Goal: Check status

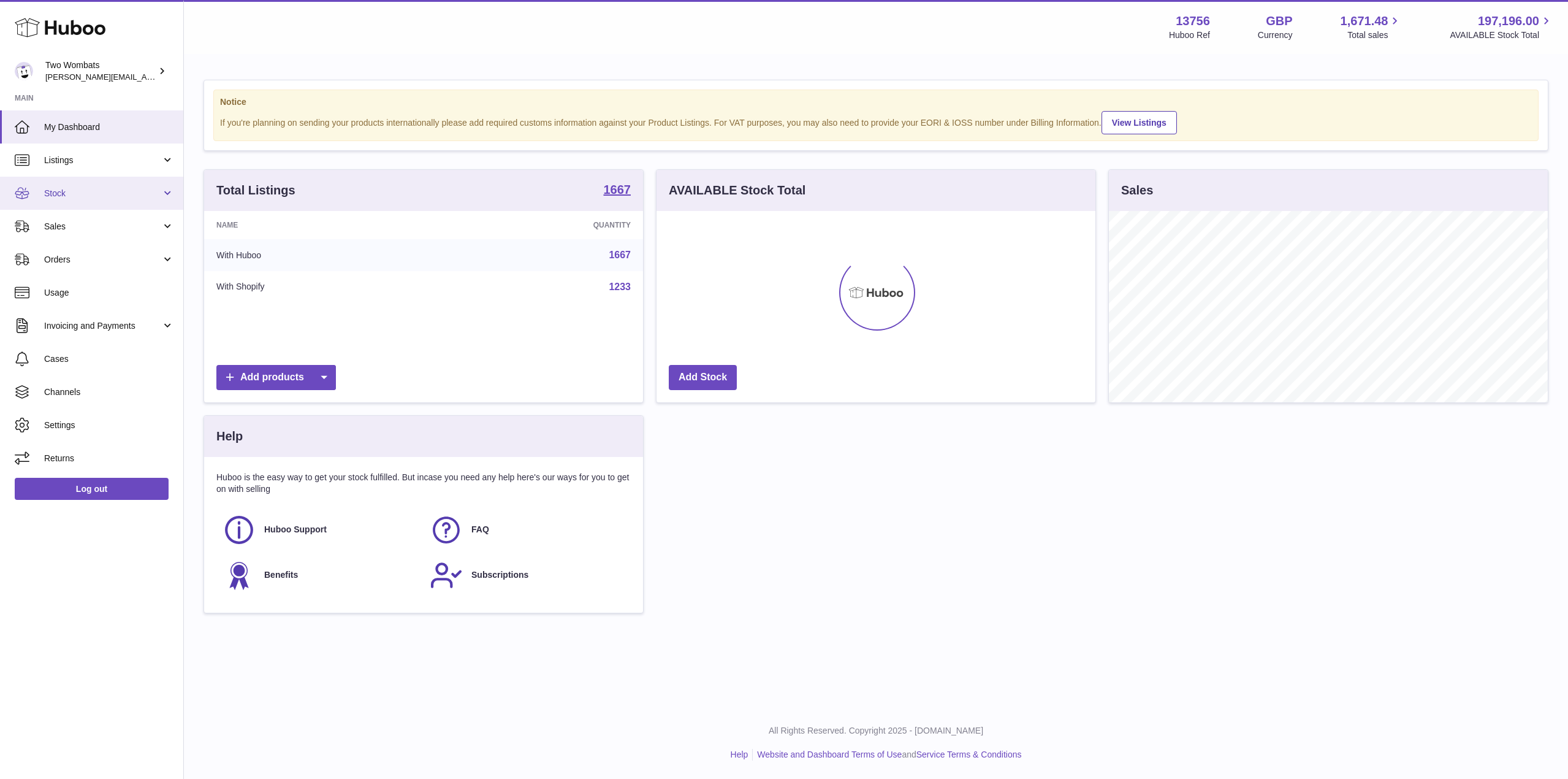
scroll to position [192, 439]
click at [162, 183] on link "Stock" at bounding box center [91, 193] width 183 height 33
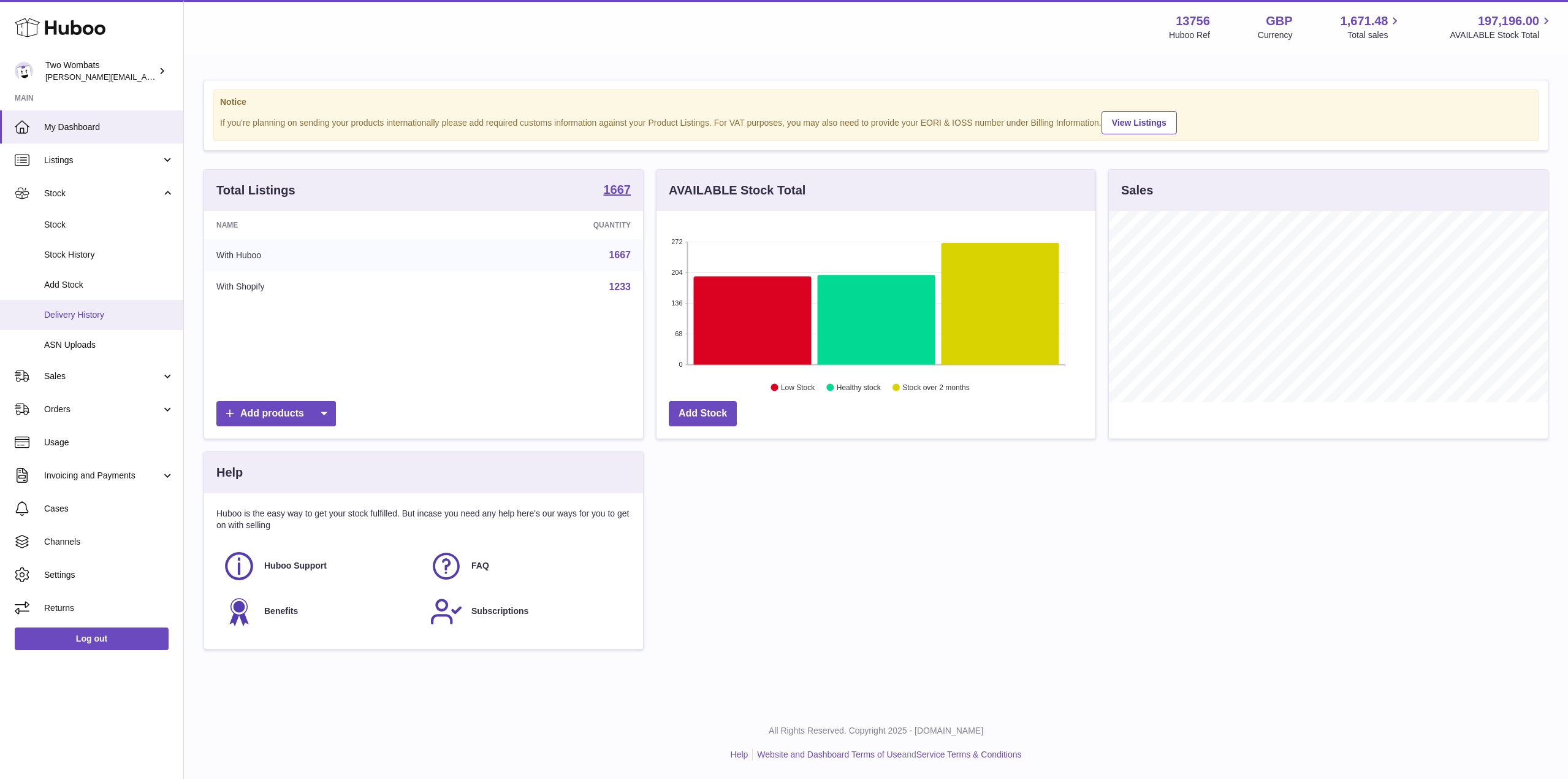
click at [103, 316] on span "Delivery History" at bounding box center [109, 315] width 130 height 12
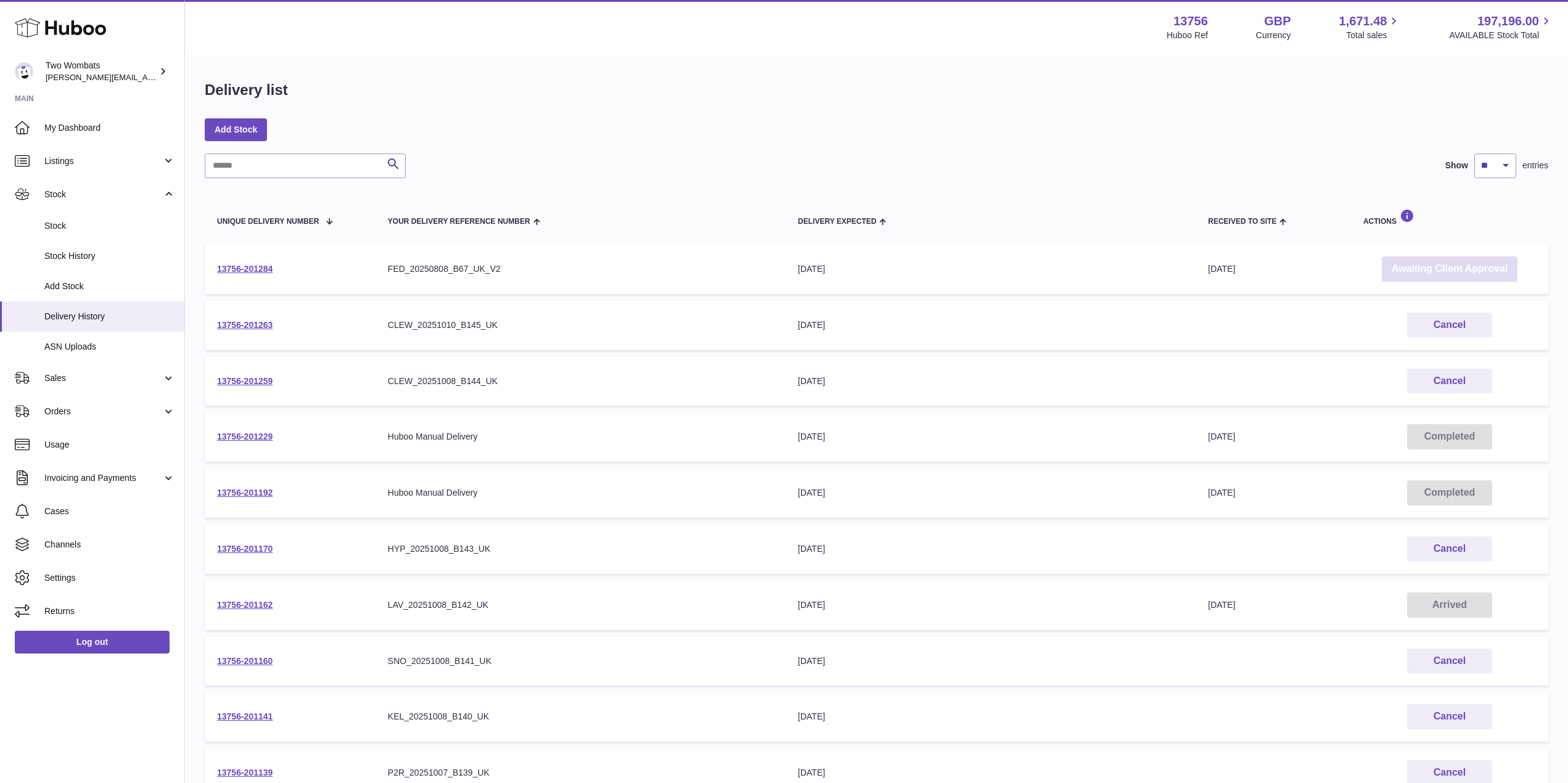
click at [1468, 269] on link "Awaiting Client Approval" at bounding box center [1449, 269] width 136 height 25
click at [275, 169] on input "text" at bounding box center [305, 166] width 201 height 25
paste input "**********"
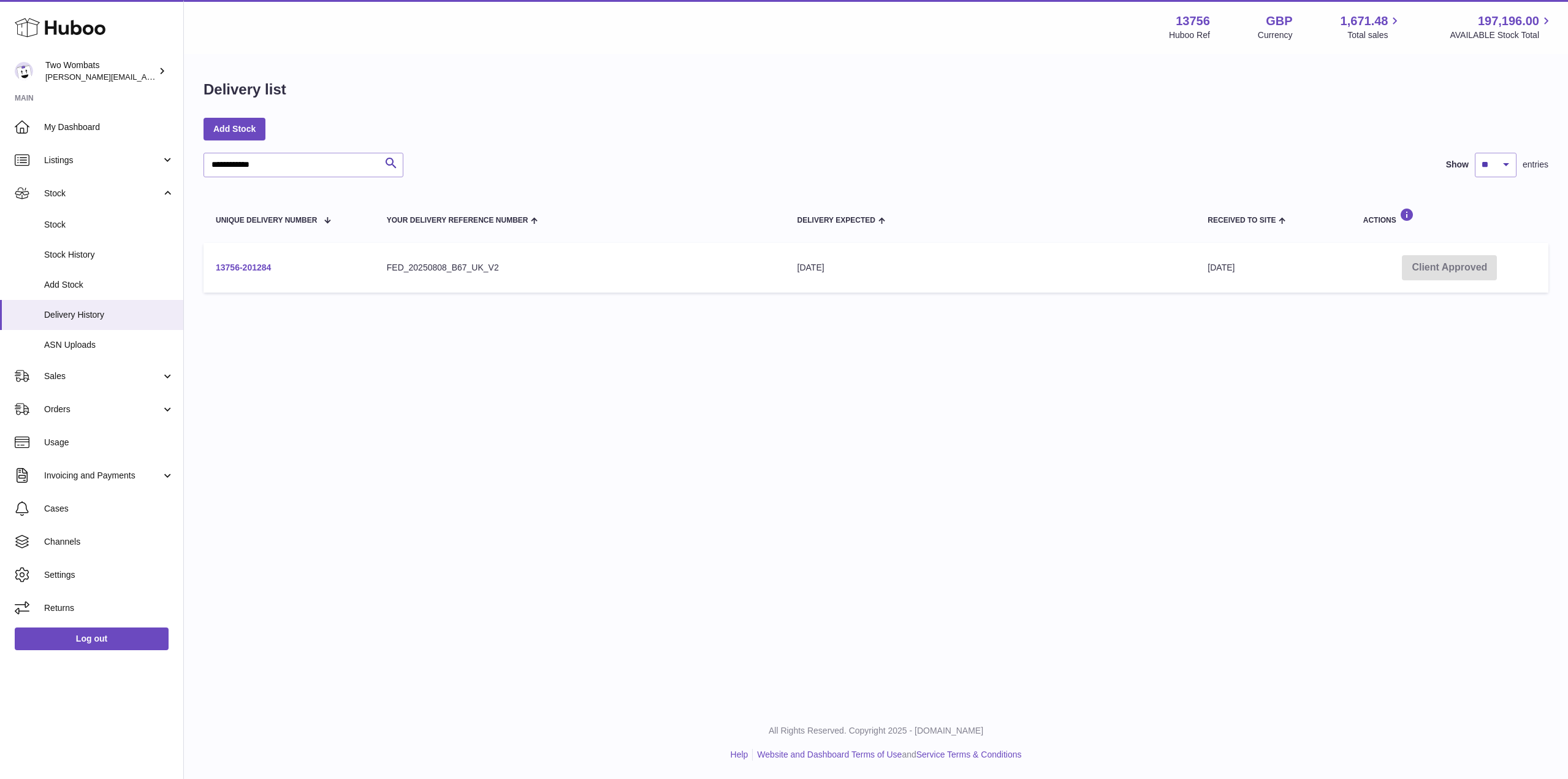
click at [246, 269] on link "13756-201284" at bounding box center [243, 267] width 55 height 10
click at [100, 307] on link "Delivery History" at bounding box center [91, 315] width 183 height 30
drag, startPoint x: 318, startPoint y: 173, endPoint x: 231, endPoint y: 166, distance: 87.3
click at [231, 166] on input "**********" at bounding box center [303, 165] width 200 height 25
type input "****"
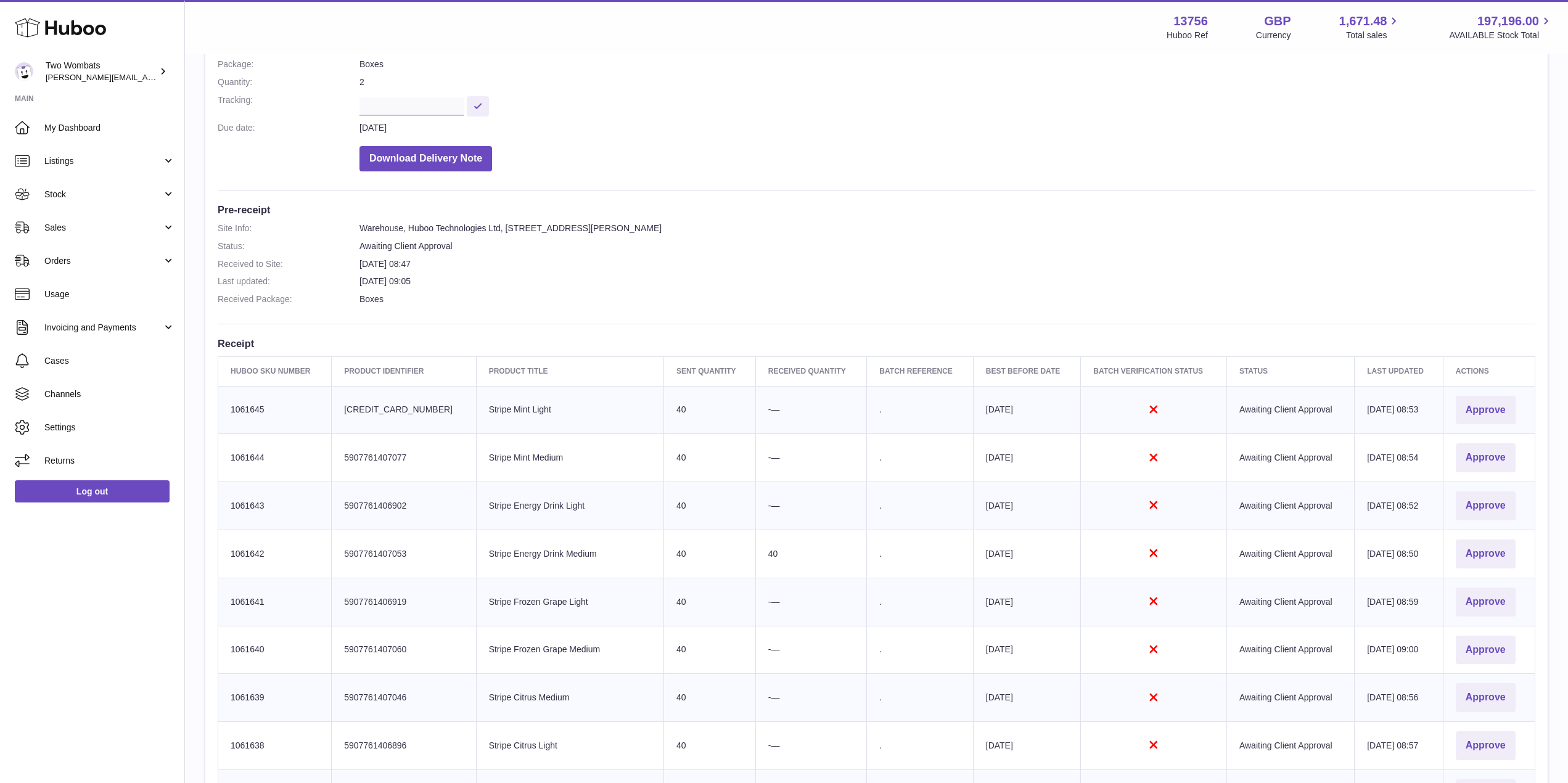
scroll to position [185, 0]
click at [1497, 399] on button "Approve" at bounding box center [1485, 410] width 60 height 29
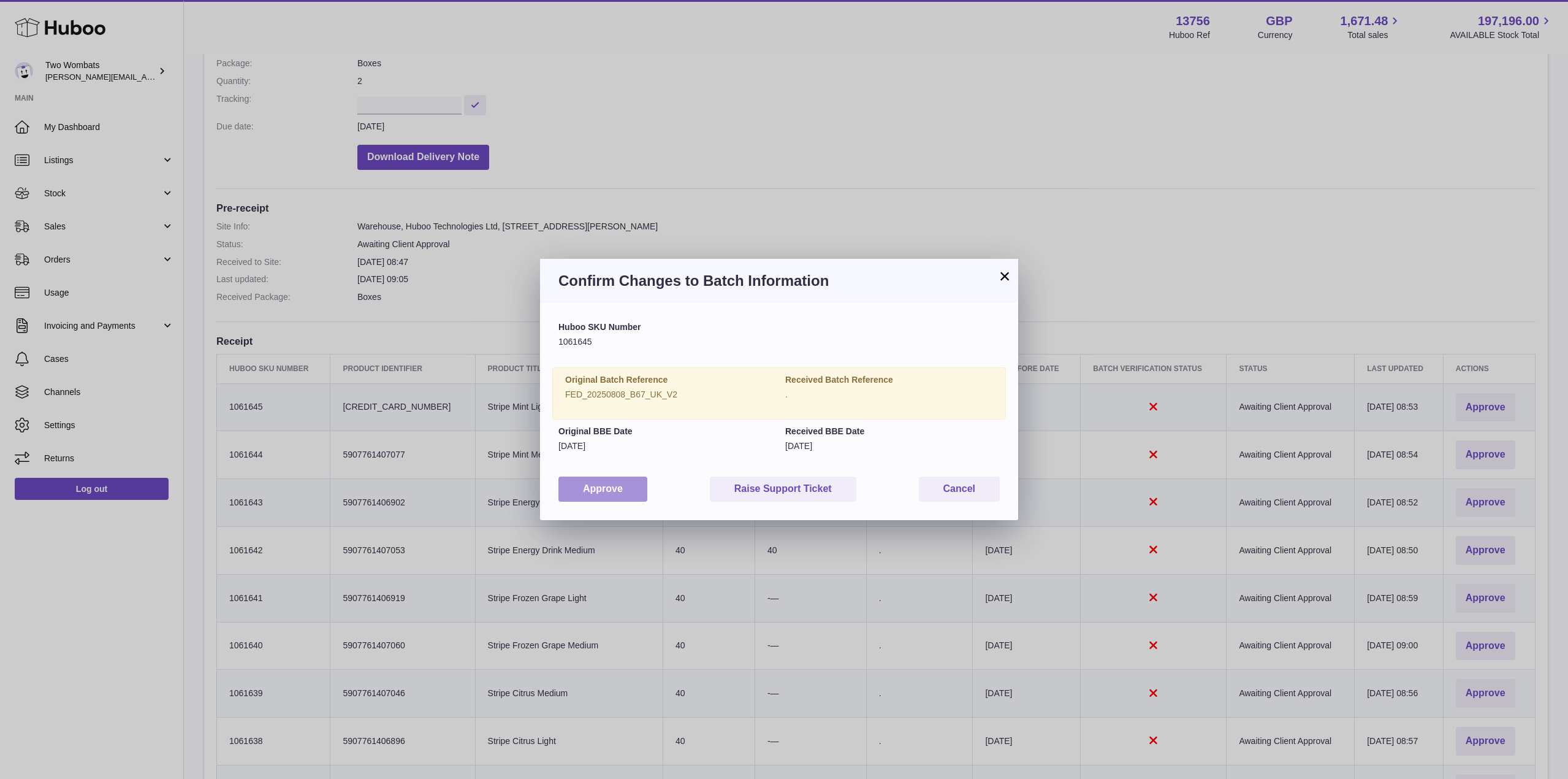
click at [617, 482] on button "Approve" at bounding box center [603, 489] width 89 height 25
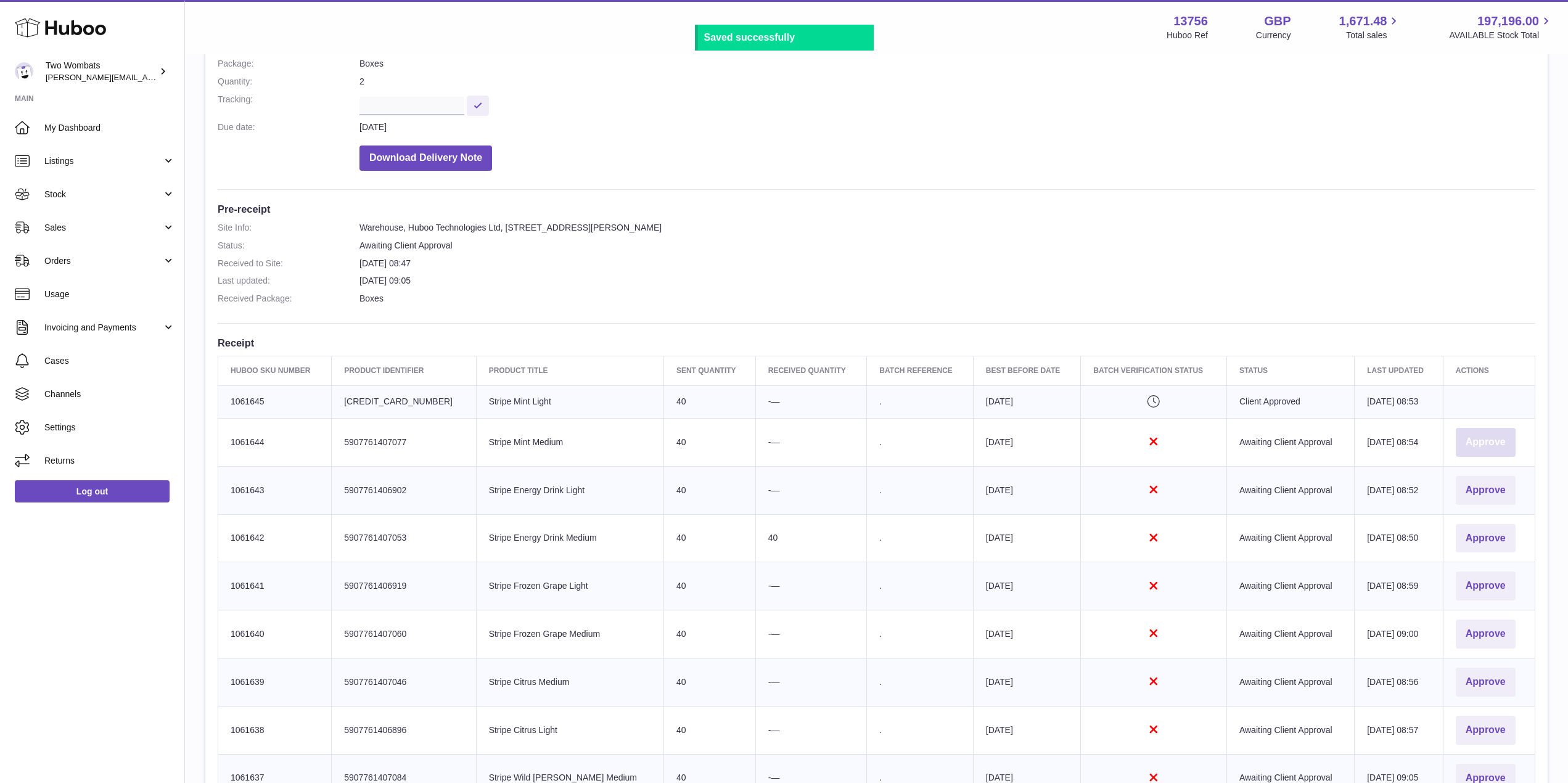
click at [1491, 429] on button "Approve" at bounding box center [1485, 442] width 60 height 29
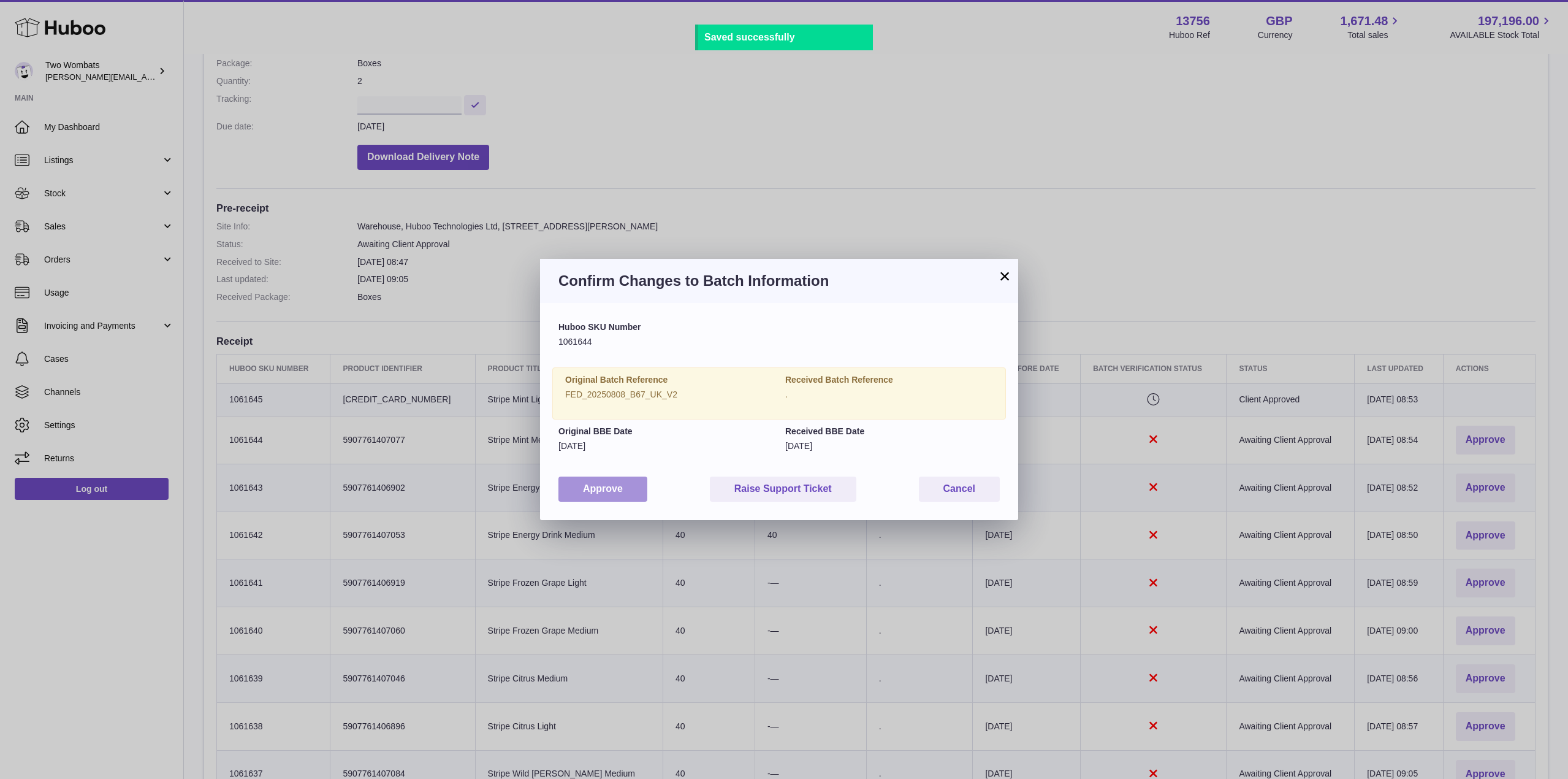
click at [629, 488] on button "Approve" at bounding box center [603, 489] width 89 height 25
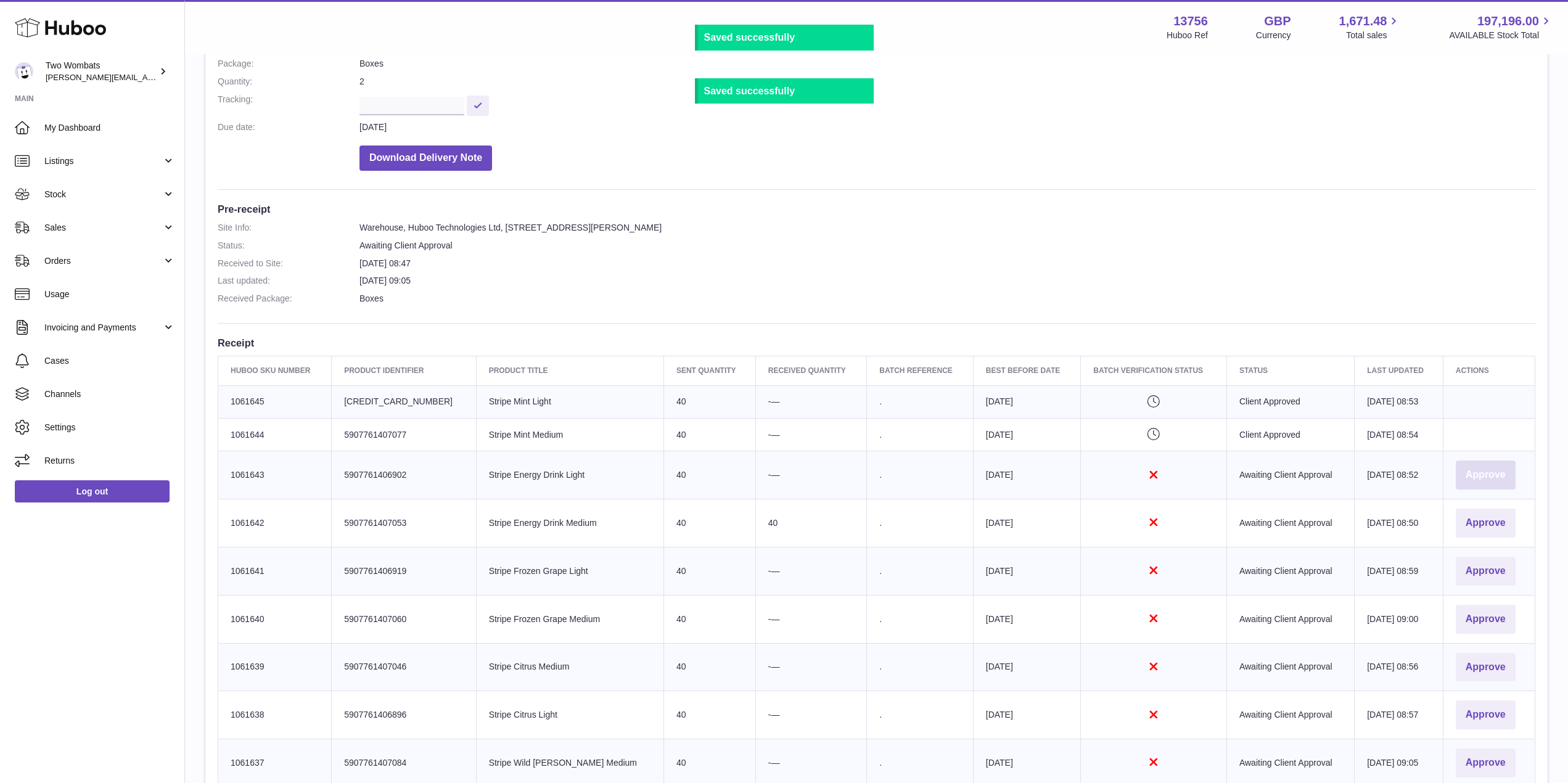
click at [1455, 481] on button "Approve" at bounding box center [1485, 475] width 60 height 29
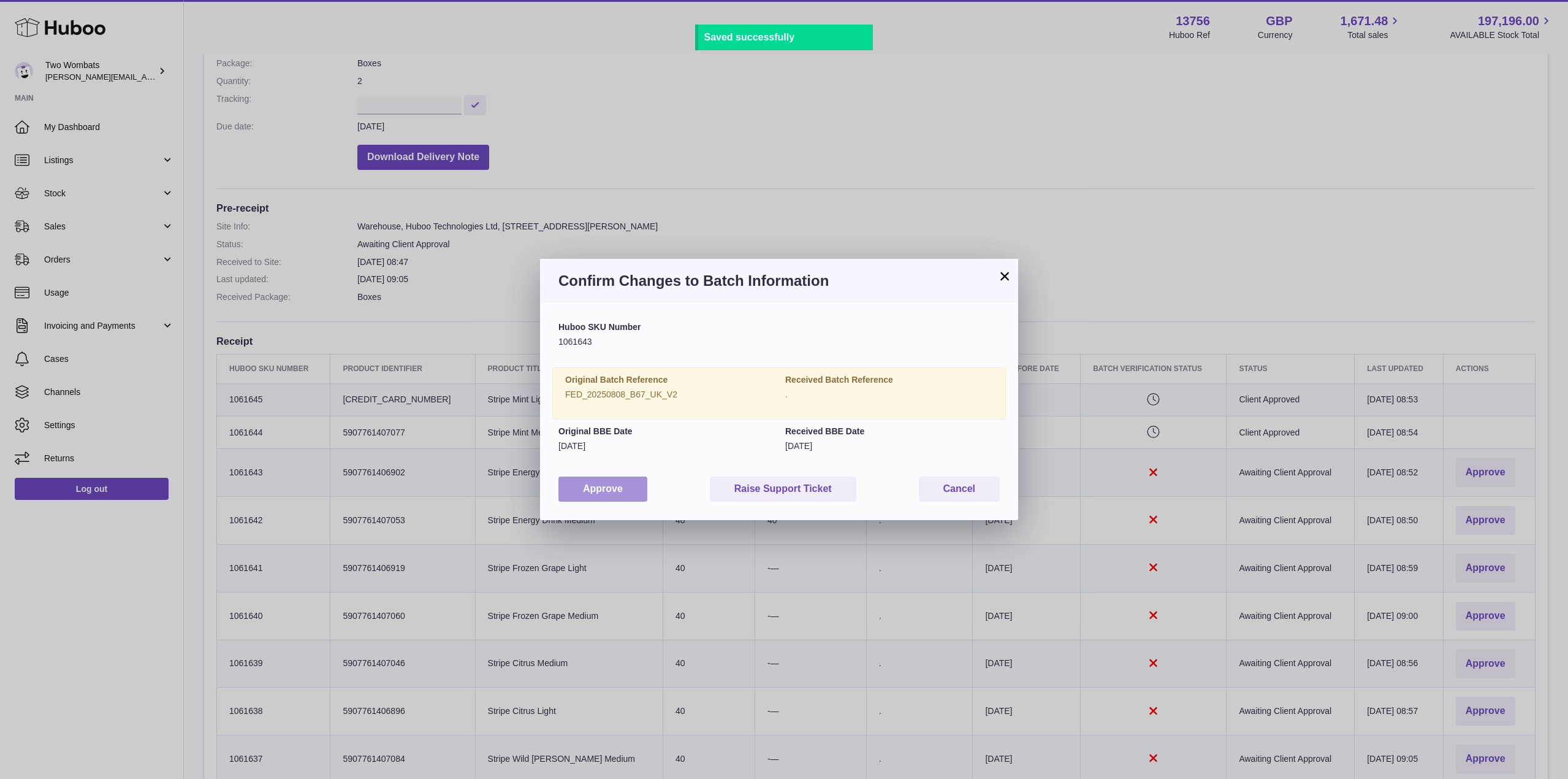
click at [618, 496] on button "Approve" at bounding box center [603, 489] width 89 height 25
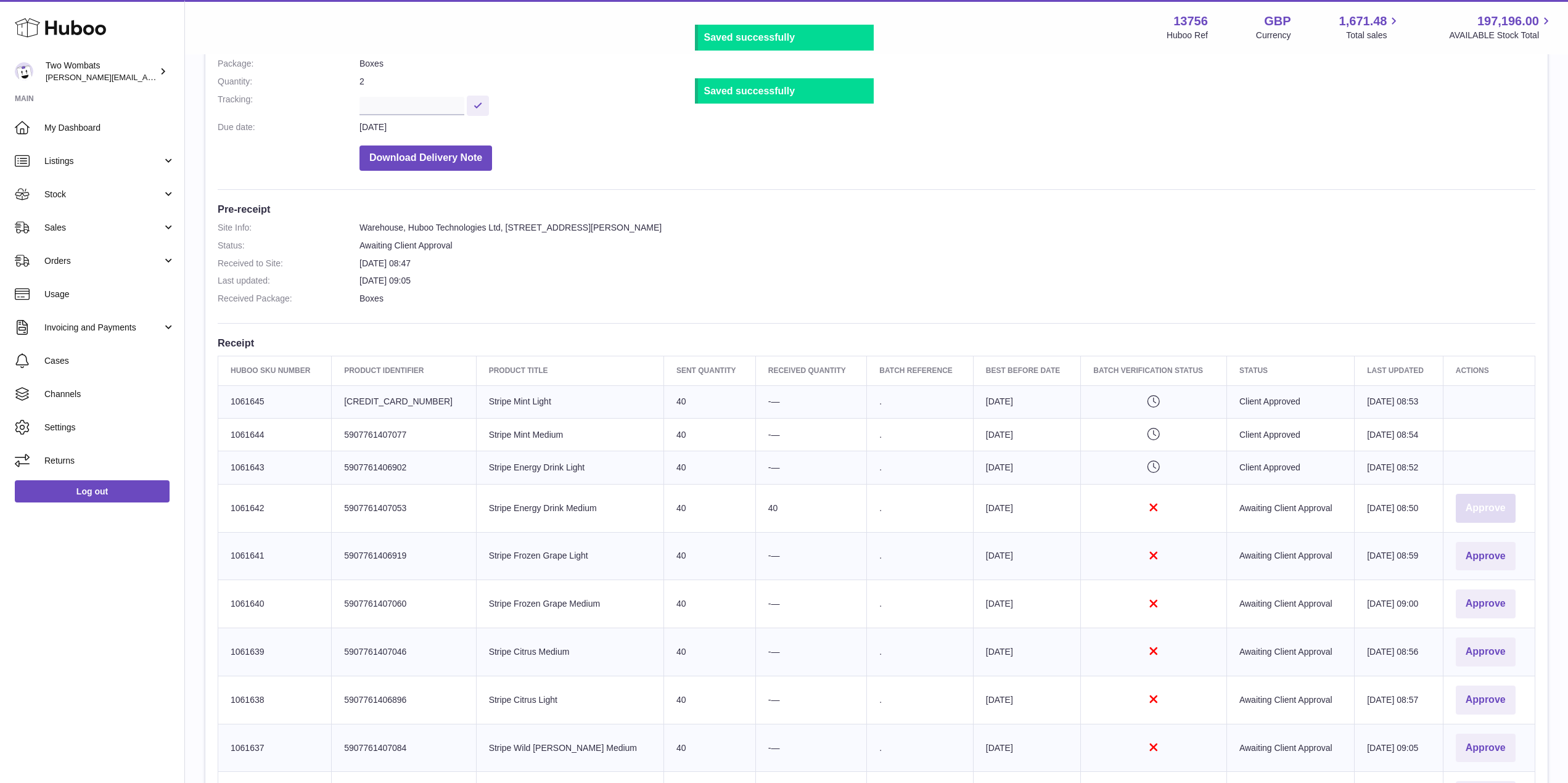
click at [1491, 505] on button "Approve" at bounding box center [1485, 508] width 60 height 29
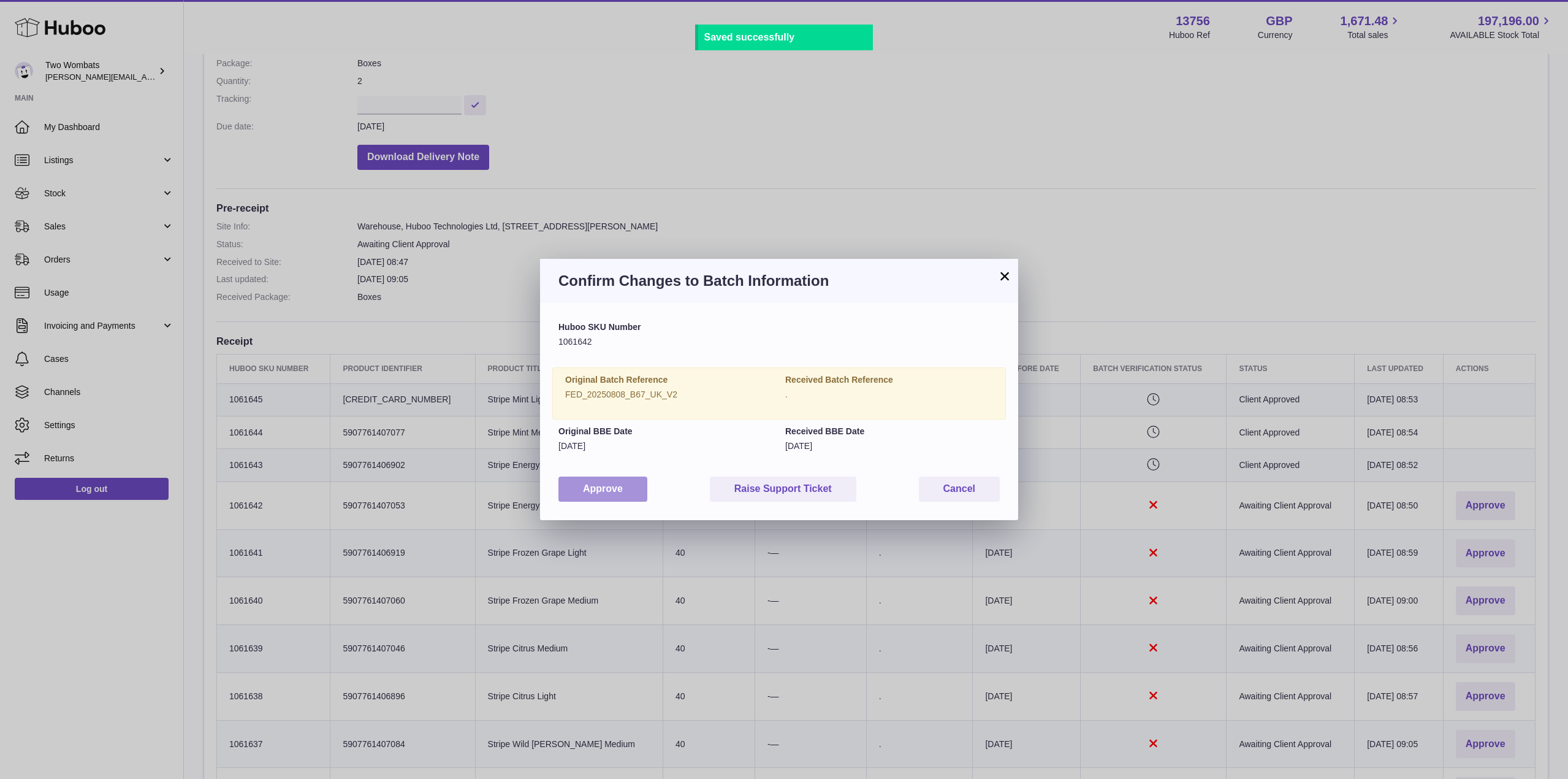
click at [581, 498] on button "Approve" at bounding box center [603, 489] width 89 height 25
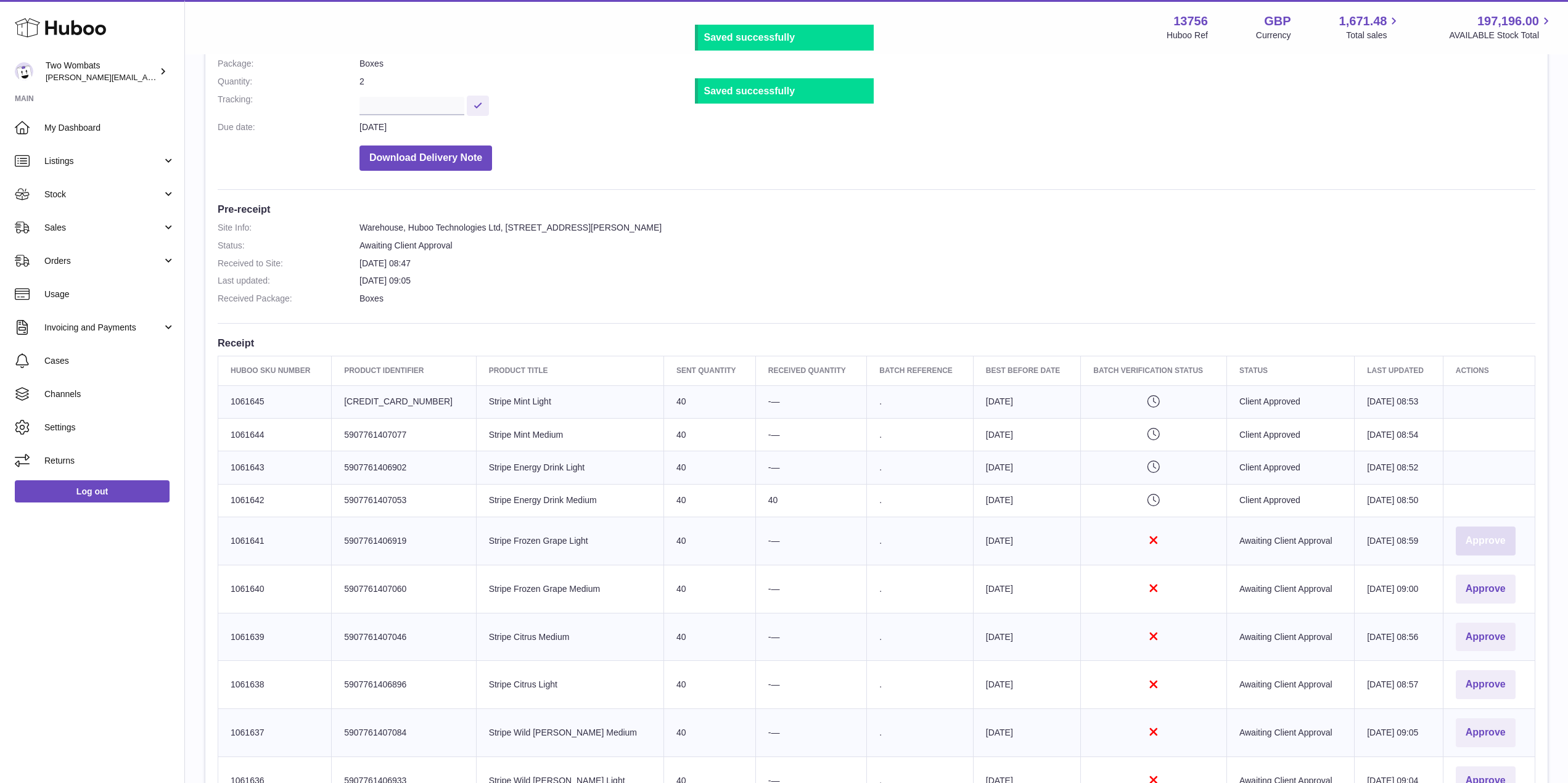
click at [1495, 534] on button "Approve" at bounding box center [1485, 541] width 60 height 29
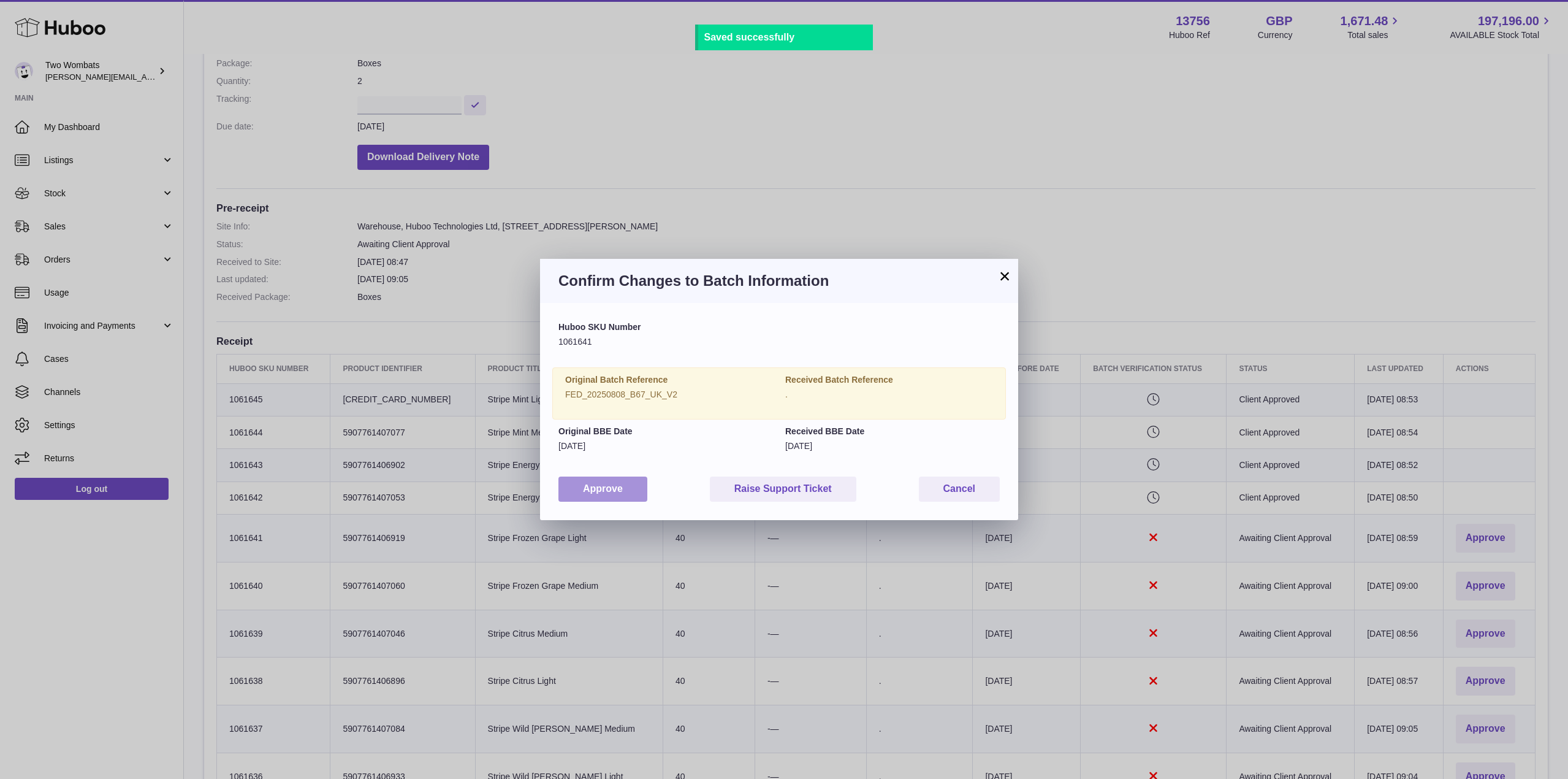
click at [579, 487] on button "Approve" at bounding box center [603, 489] width 89 height 25
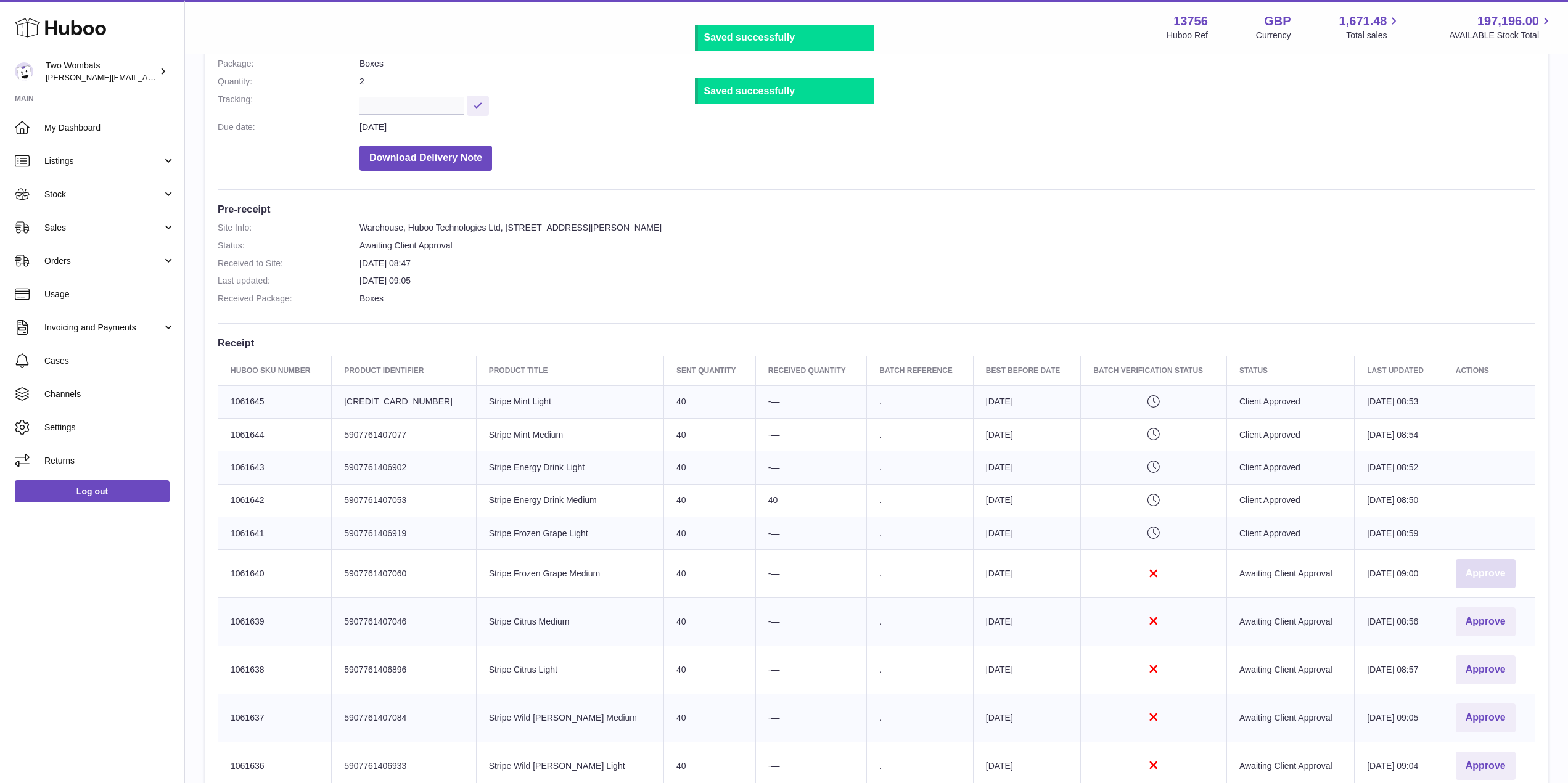
click at [1495, 581] on button "Approve" at bounding box center [1485, 574] width 60 height 29
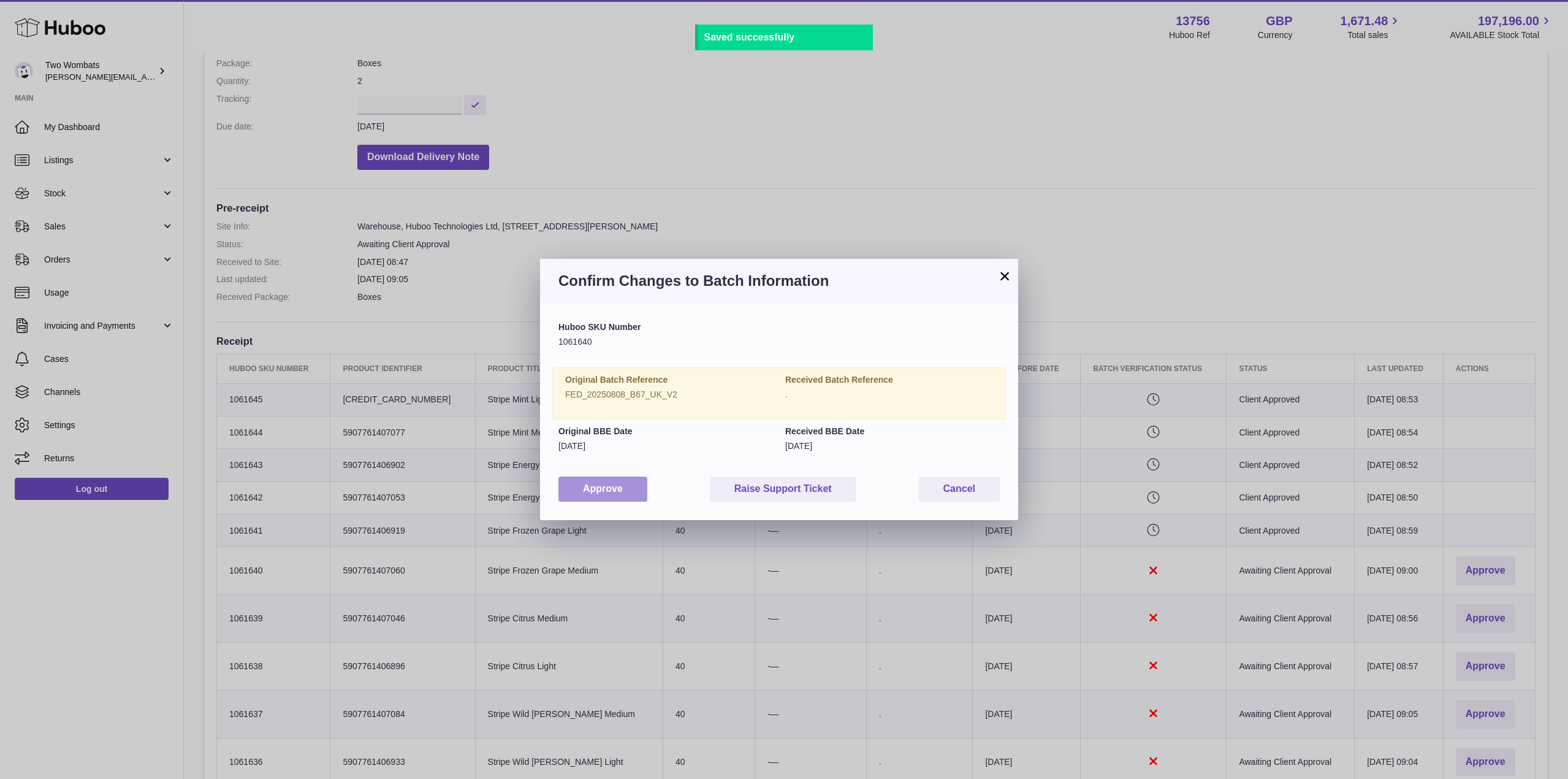
click at [601, 488] on button "Approve" at bounding box center [603, 489] width 89 height 25
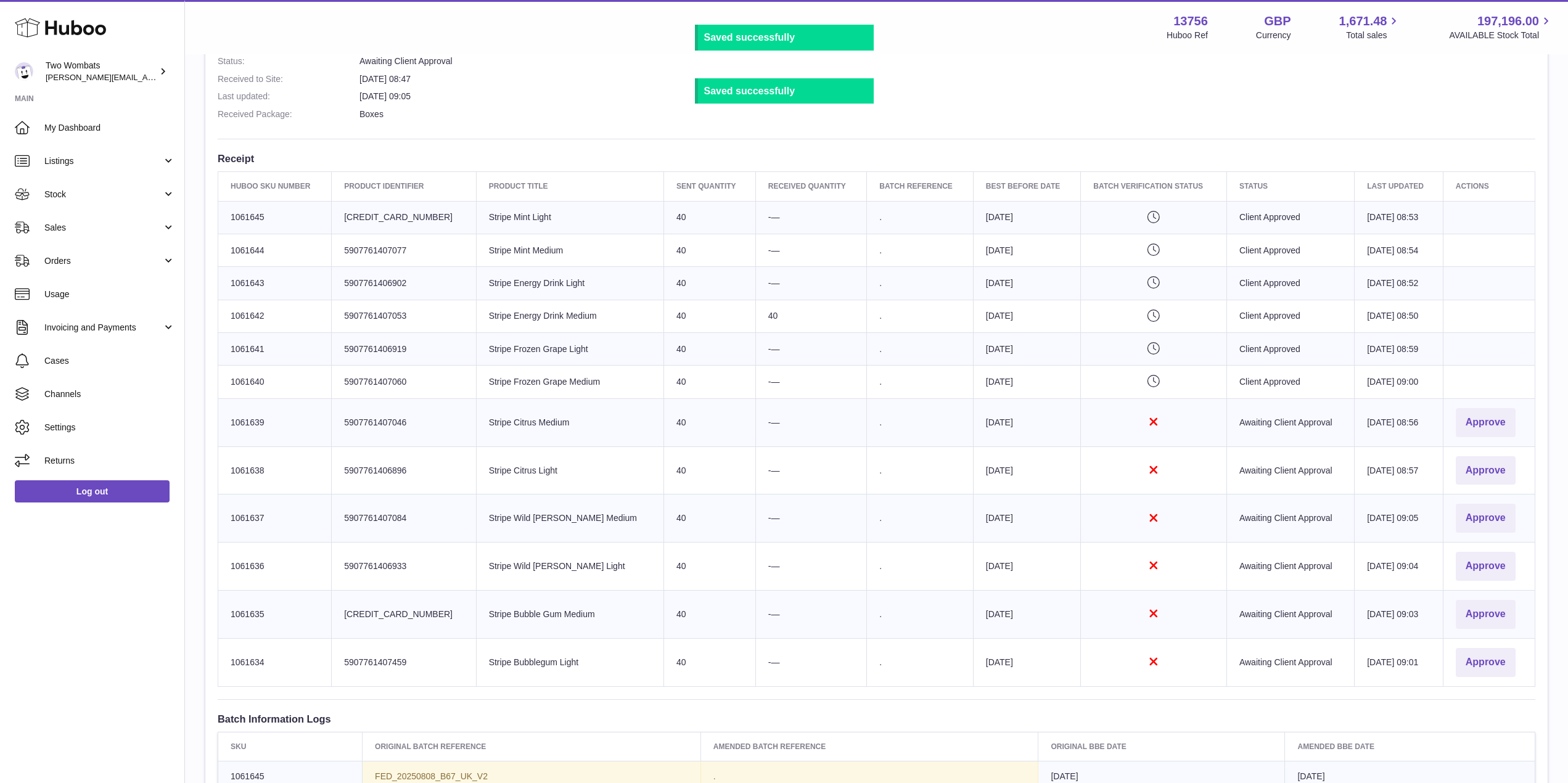
scroll to position [370, 0]
click at [1482, 421] on button "Approve" at bounding box center [1485, 422] width 60 height 29
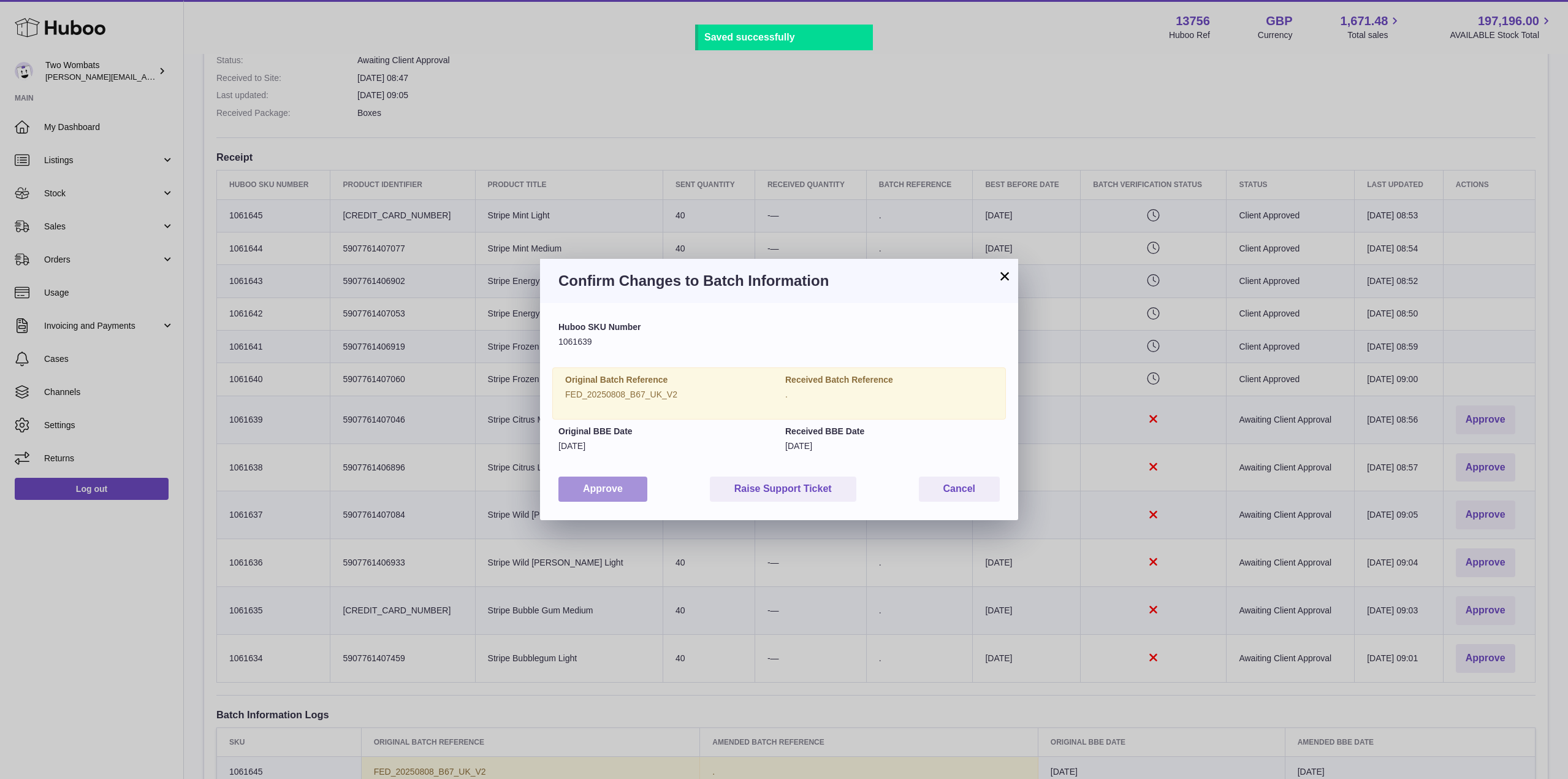
click at [606, 480] on button "Approve" at bounding box center [603, 489] width 89 height 25
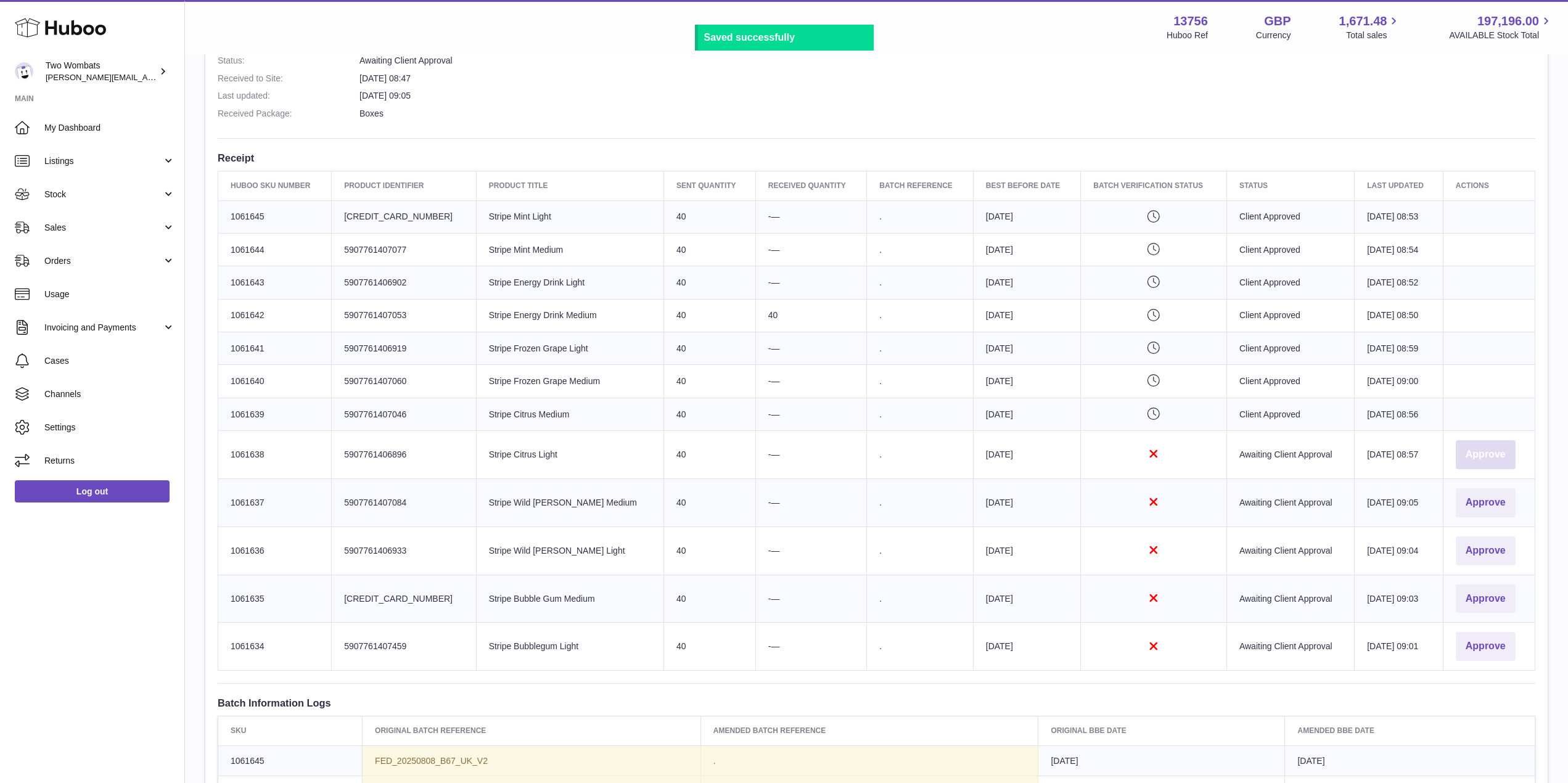
click at [1489, 449] on button "Approve" at bounding box center [1485, 455] width 60 height 29
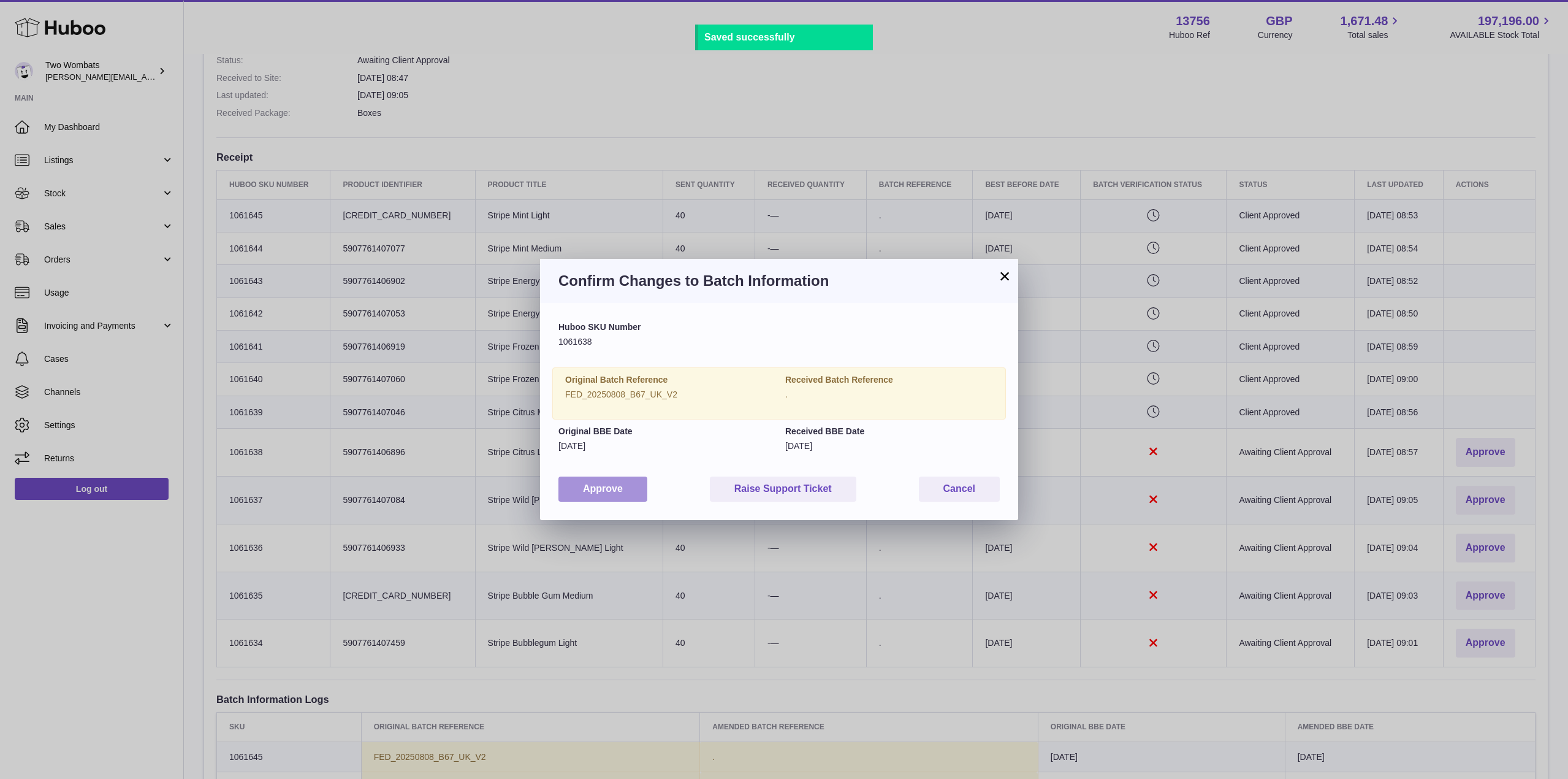
click at [641, 480] on button "Approve" at bounding box center [603, 489] width 89 height 25
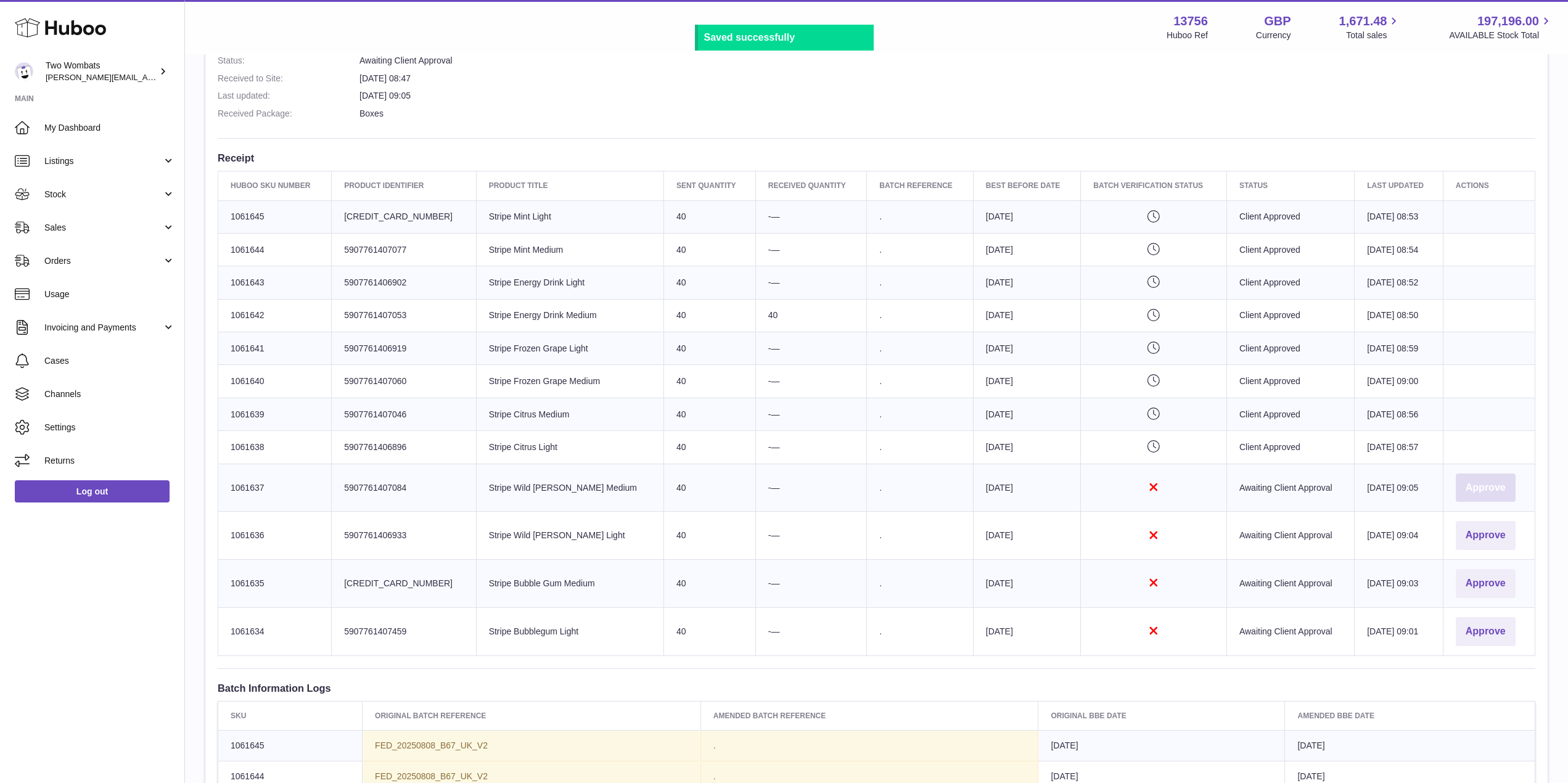
click at [1511, 498] on button "Approve" at bounding box center [1485, 488] width 60 height 29
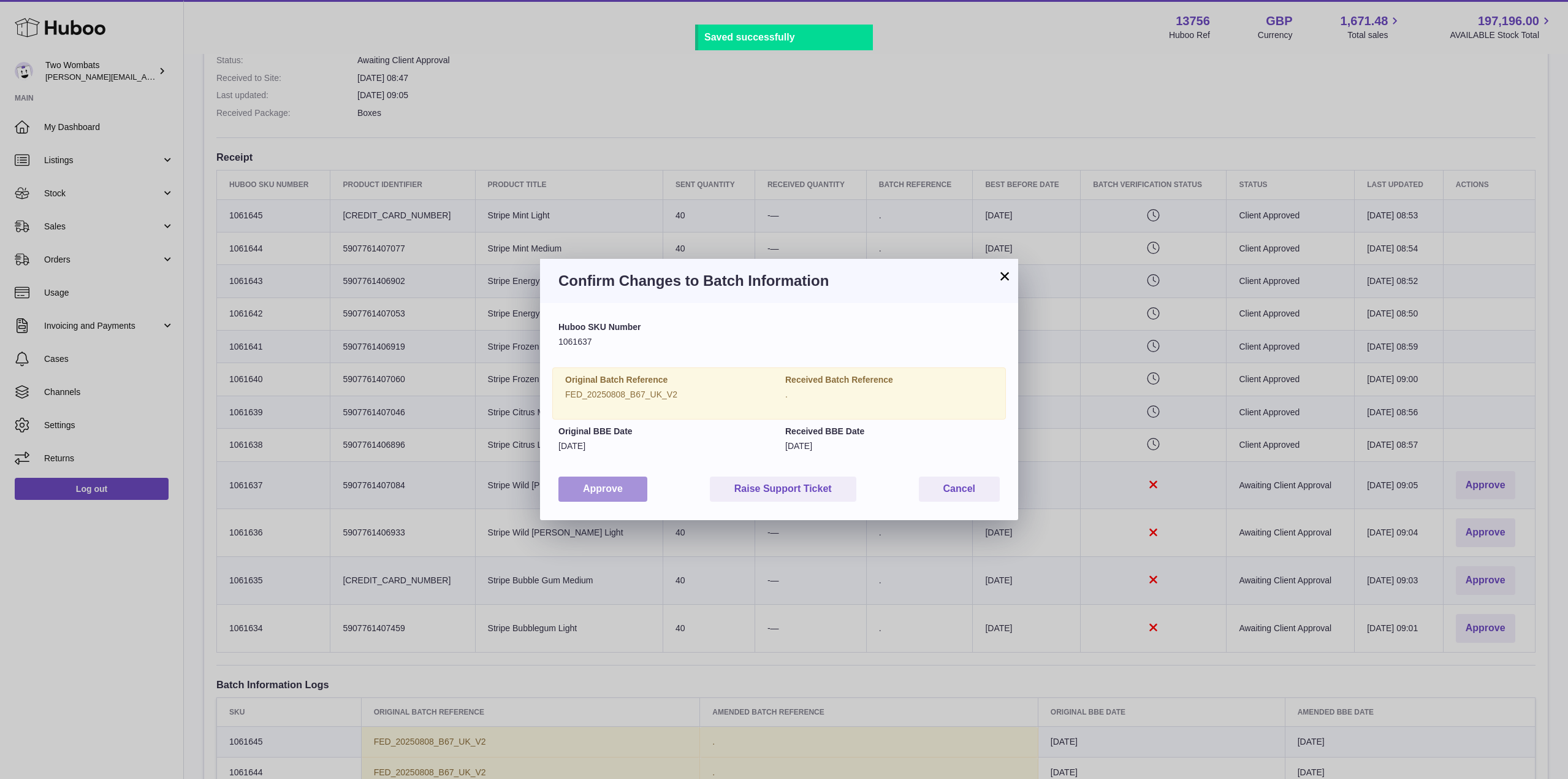
click at [601, 488] on button "Approve" at bounding box center [603, 489] width 89 height 25
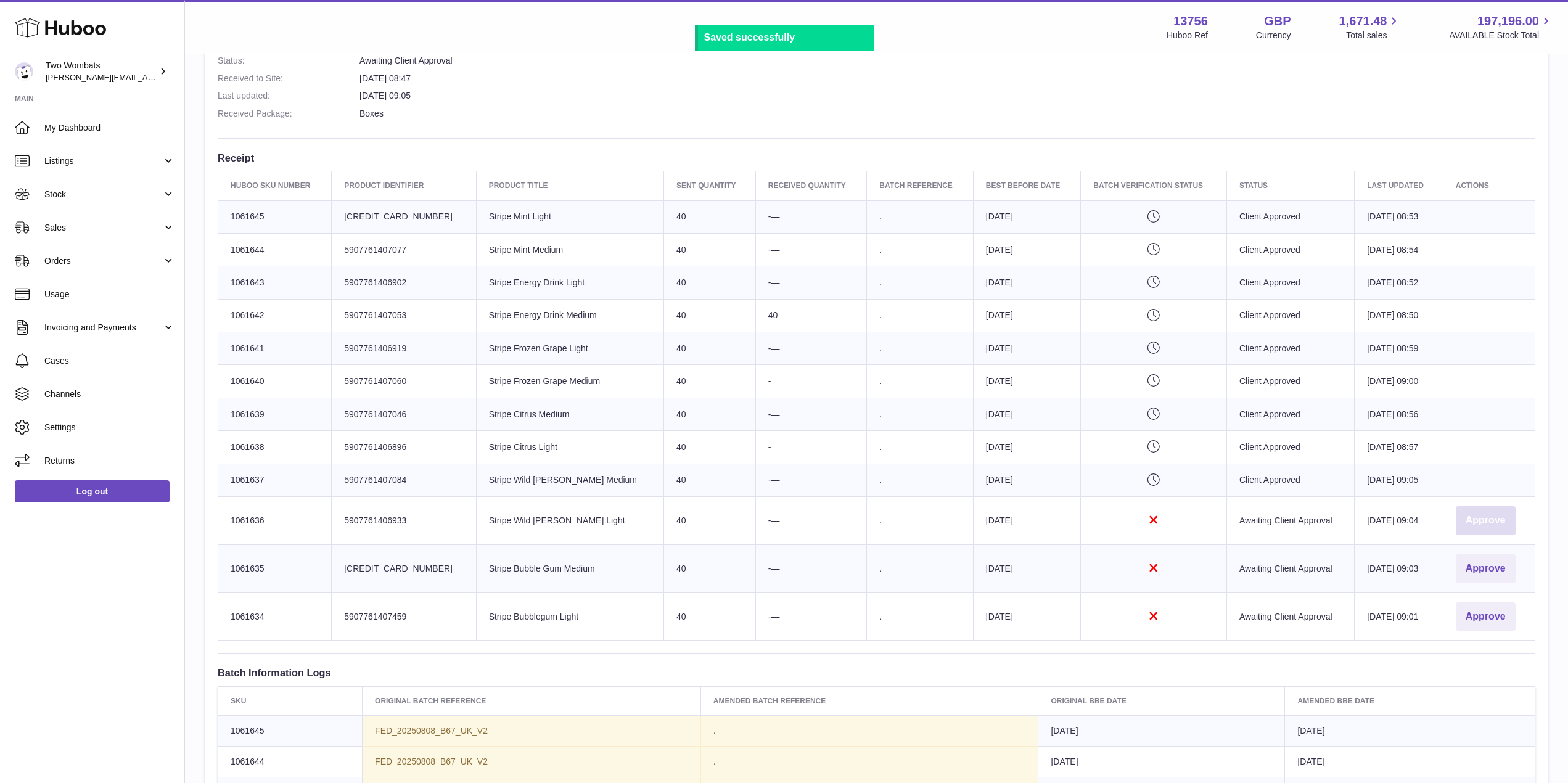
click at [1486, 516] on button "Approve" at bounding box center [1485, 520] width 60 height 29
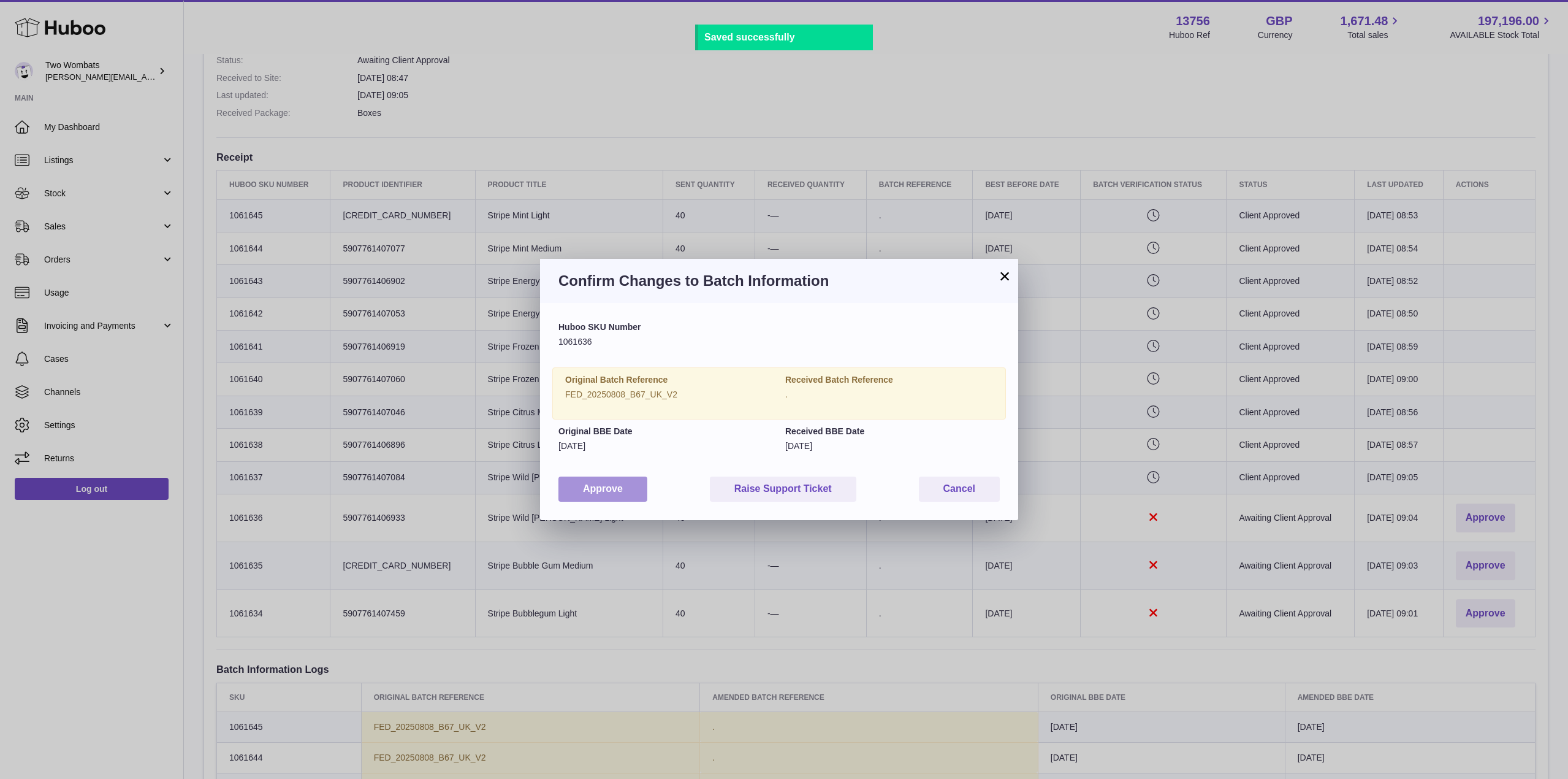
click at [589, 485] on button "Approve" at bounding box center [603, 489] width 89 height 25
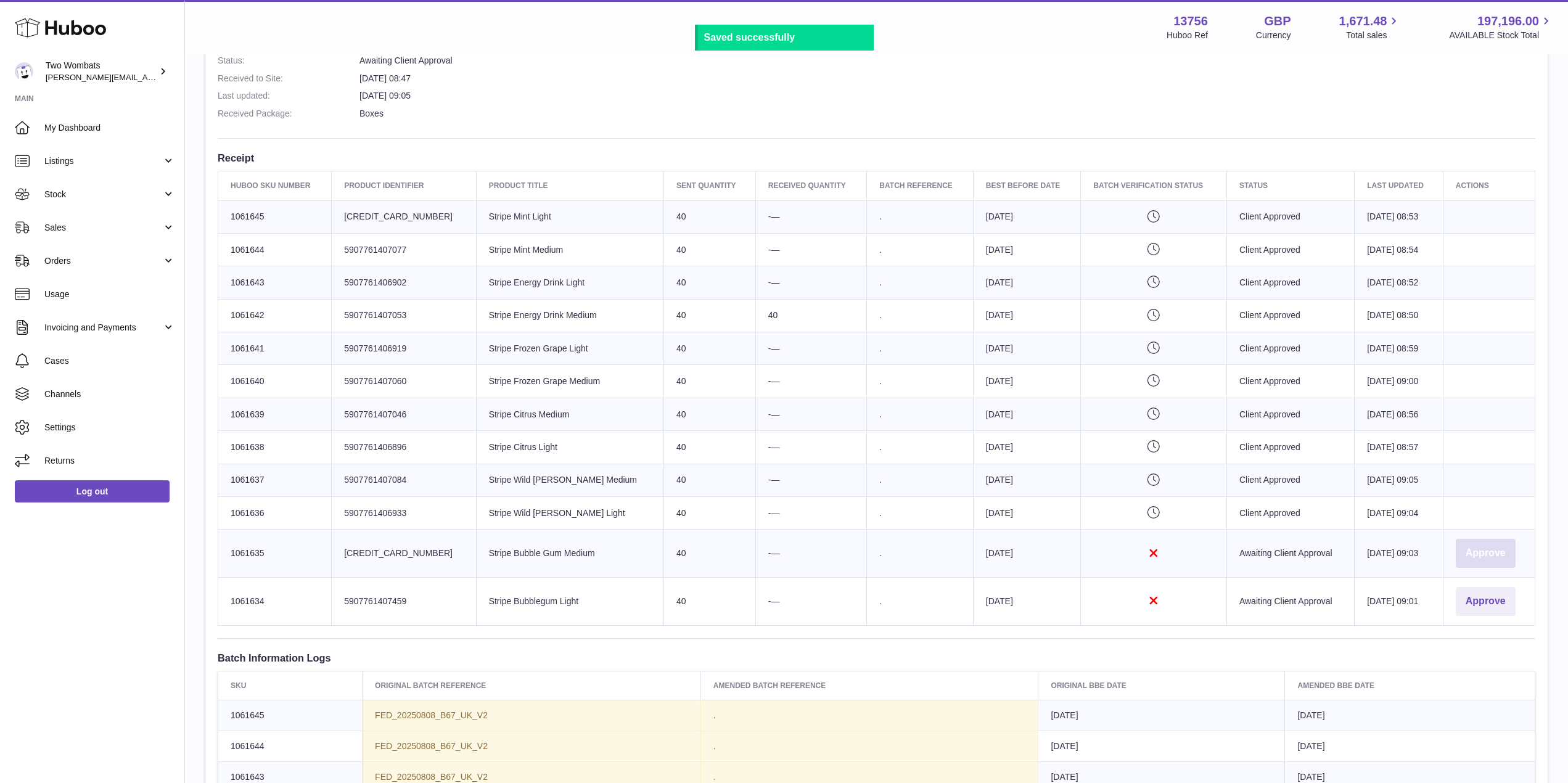
click at [1497, 544] on button "Approve" at bounding box center [1485, 553] width 60 height 29
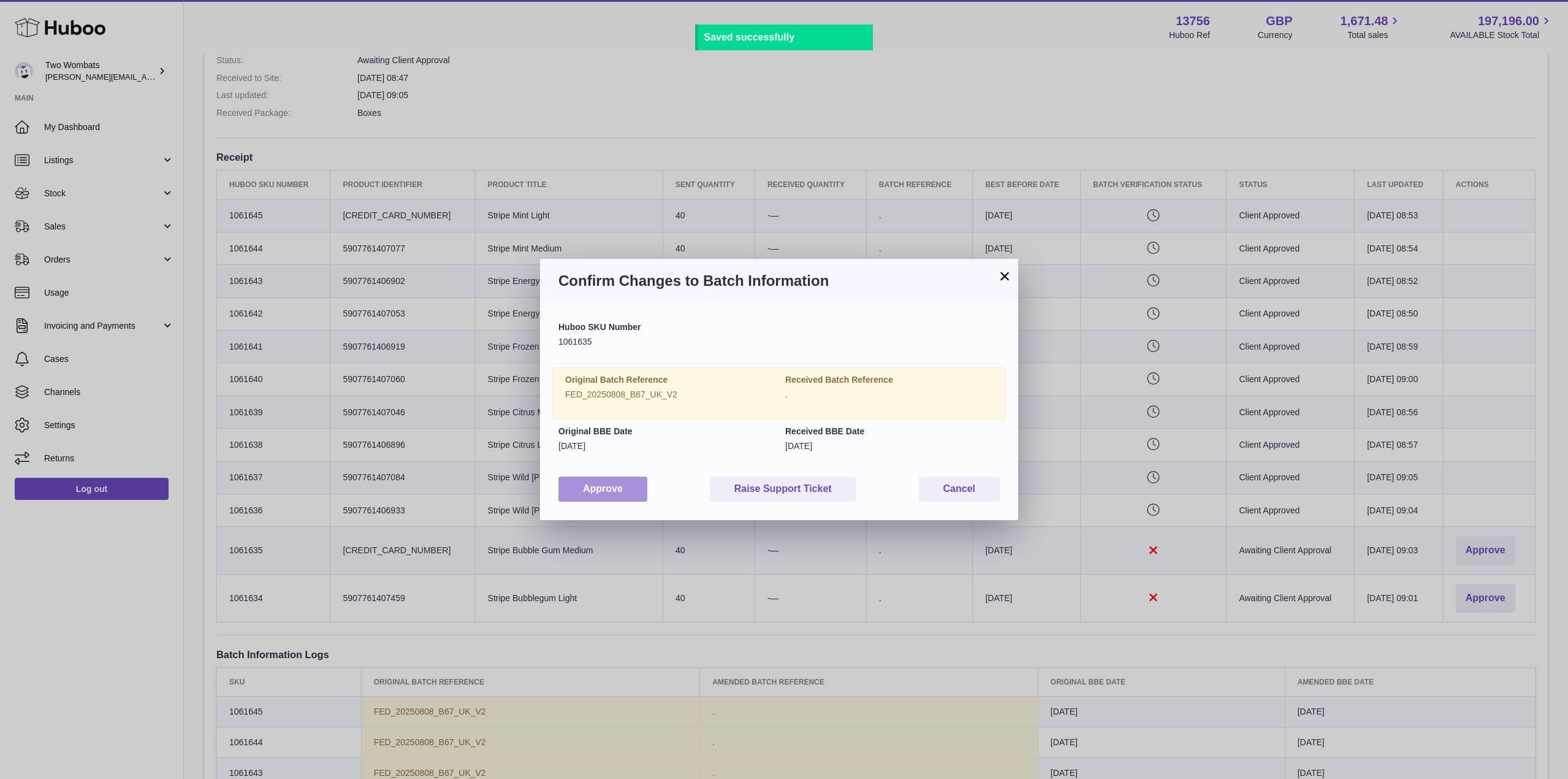
click at [577, 486] on button "Approve" at bounding box center [603, 489] width 89 height 25
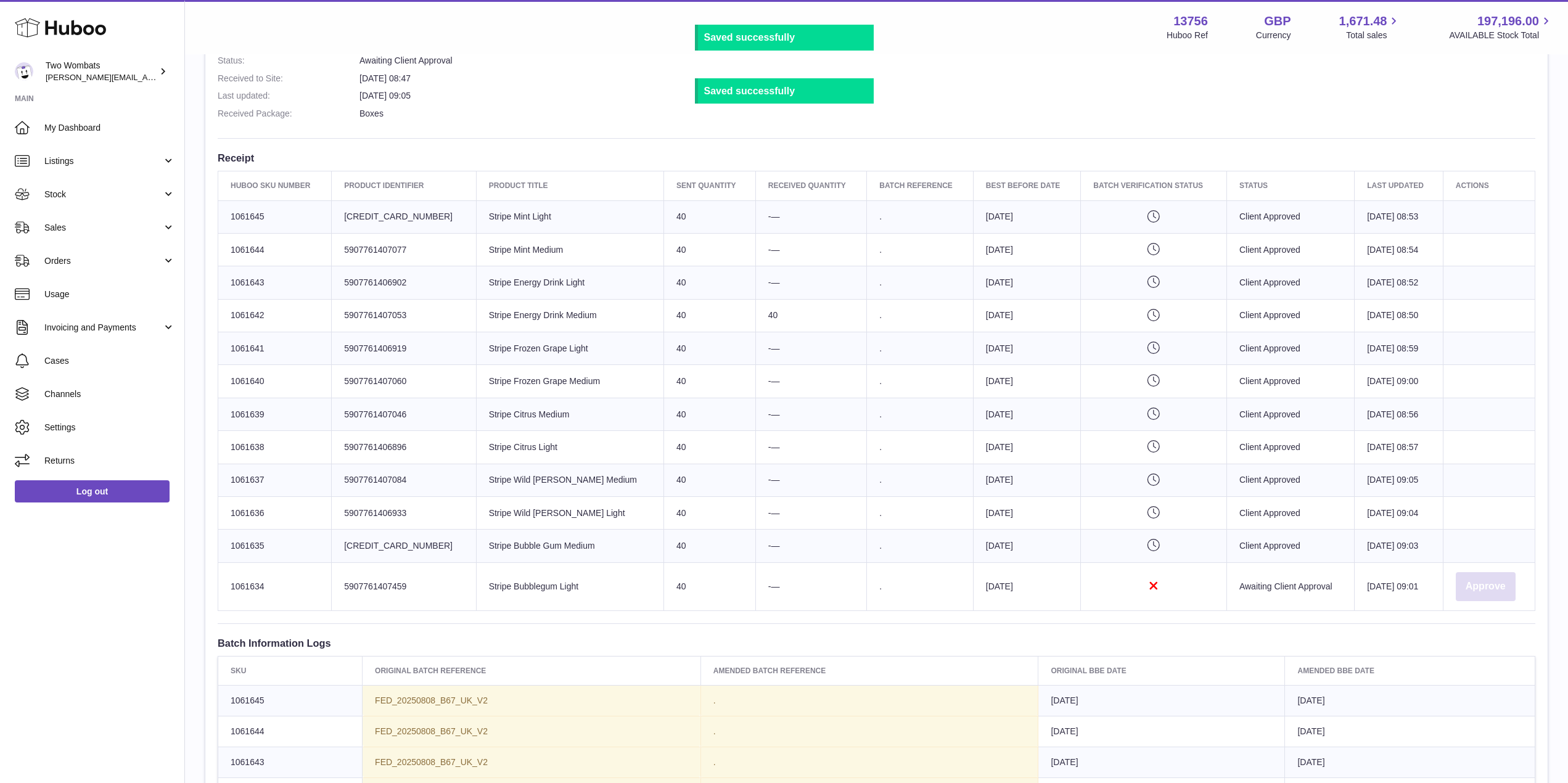
click at [1455, 581] on button "Approve" at bounding box center [1485, 587] width 60 height 29
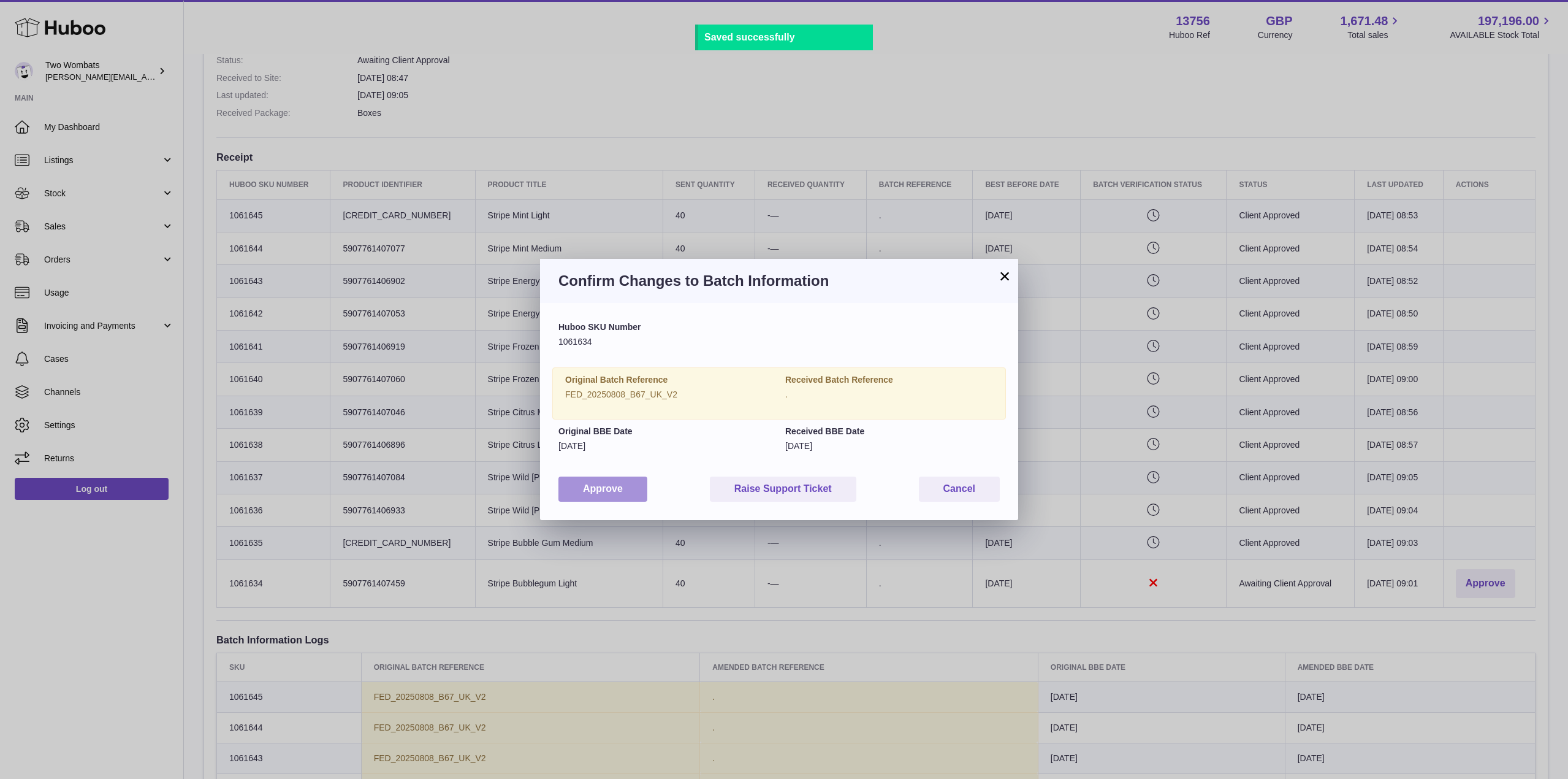
click at [580, 487] on button "Approve" at bounding box center [603, 489] width 89 height 25
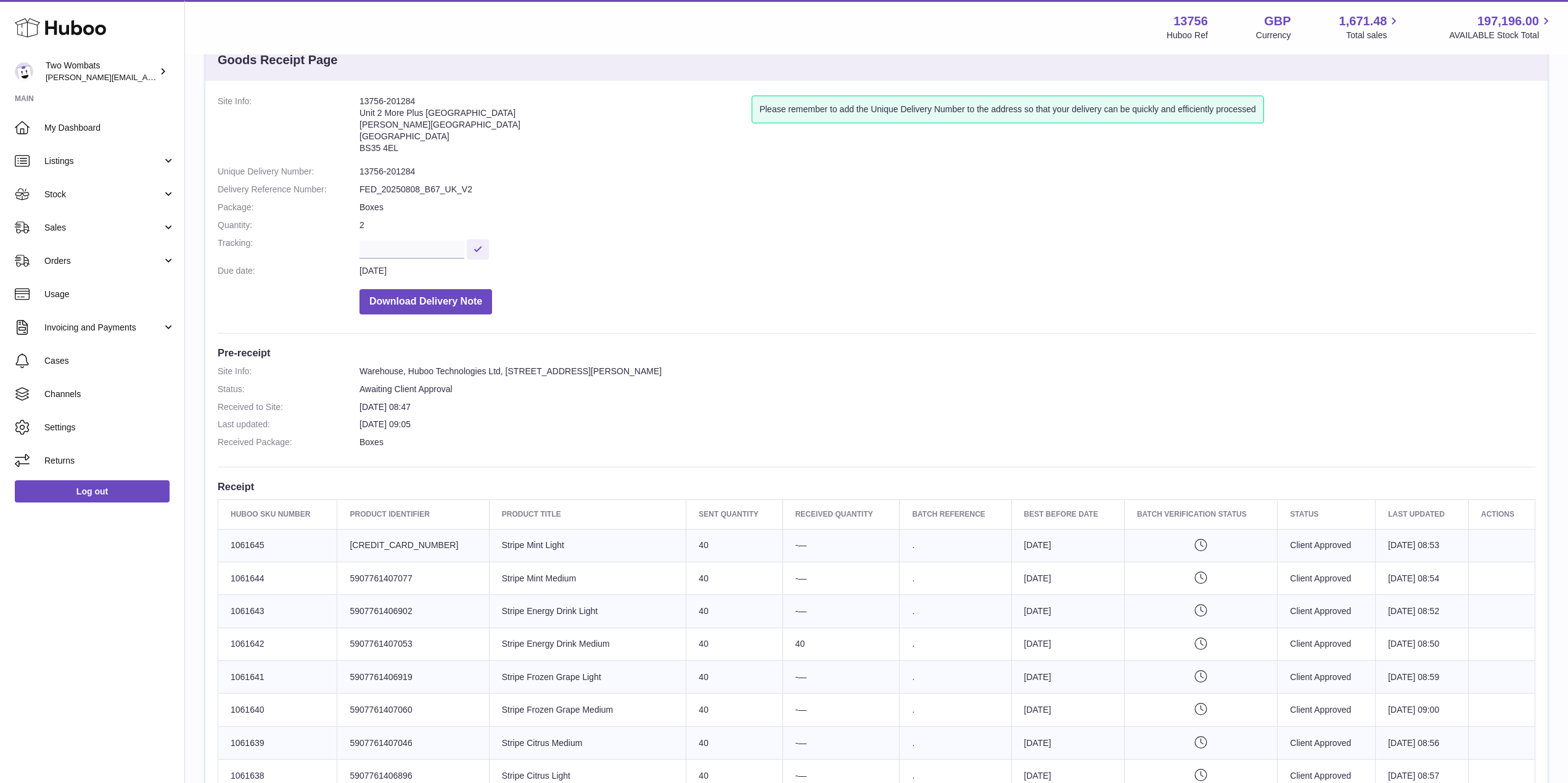
scroll to position [0, 0]
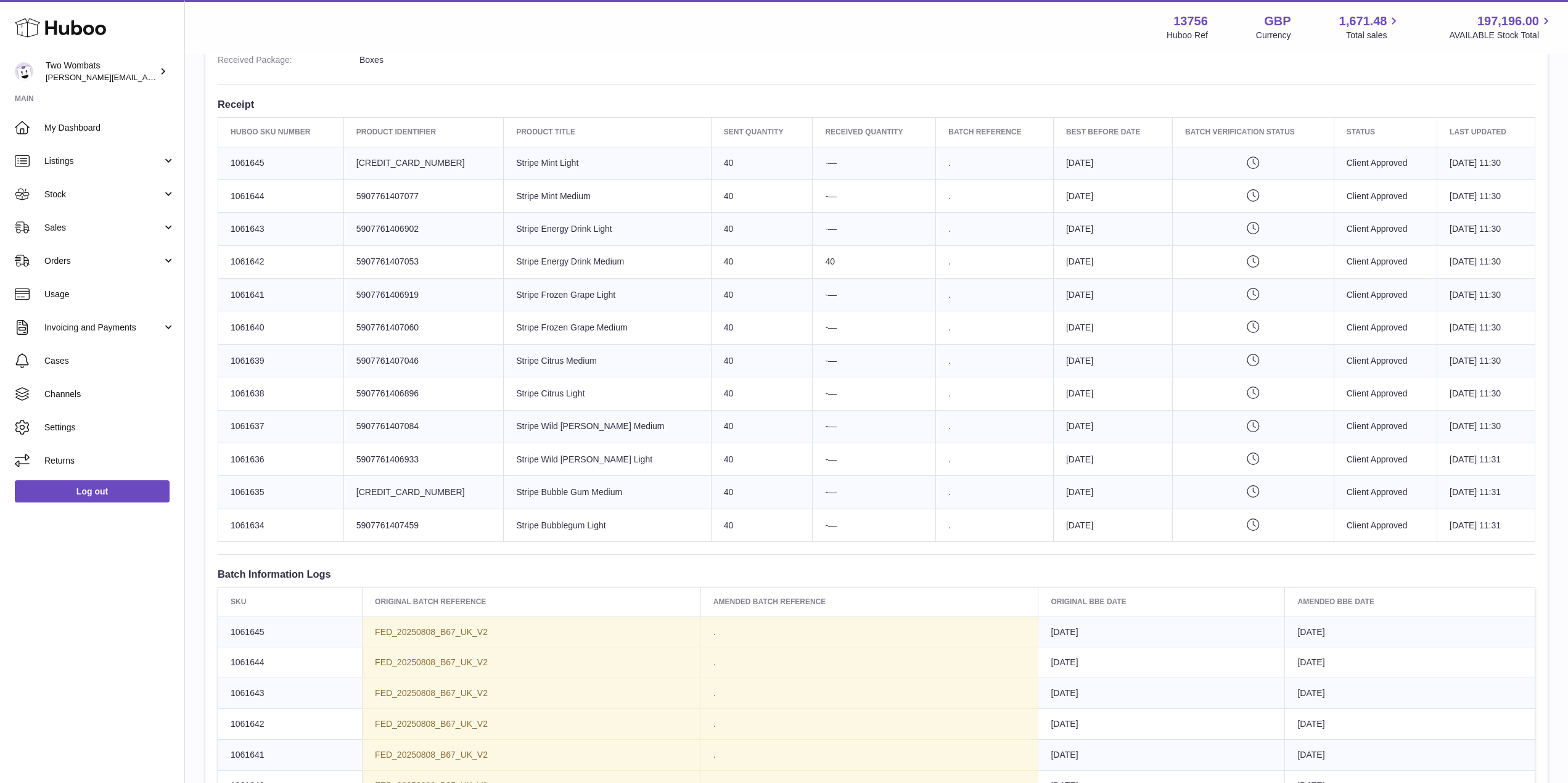
scroll to position [423, 0]
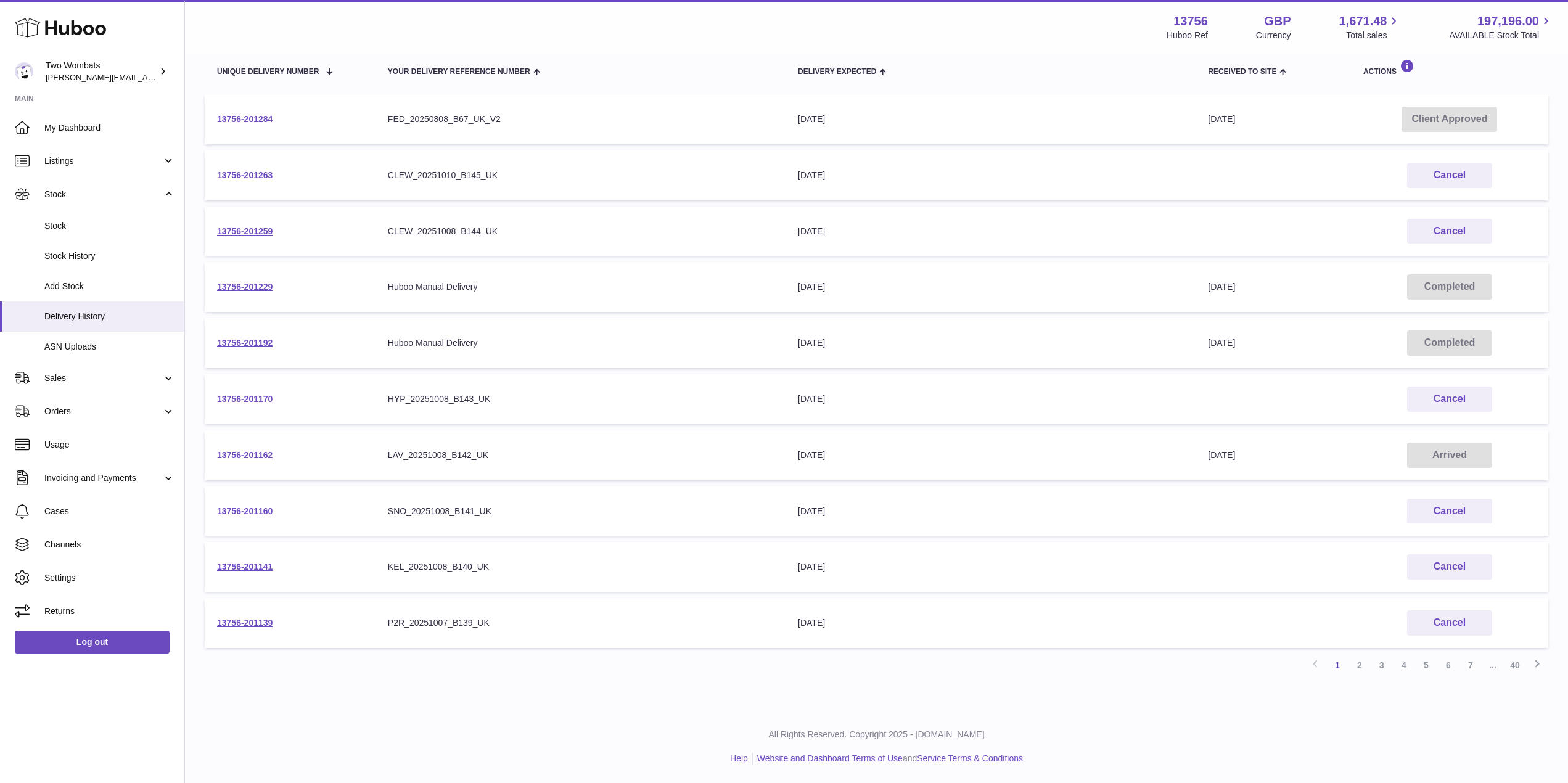
scroll to position [149, 0]
click at [1359, 666] on link "2" at bounding box center [1359, 666] width 22 height 22
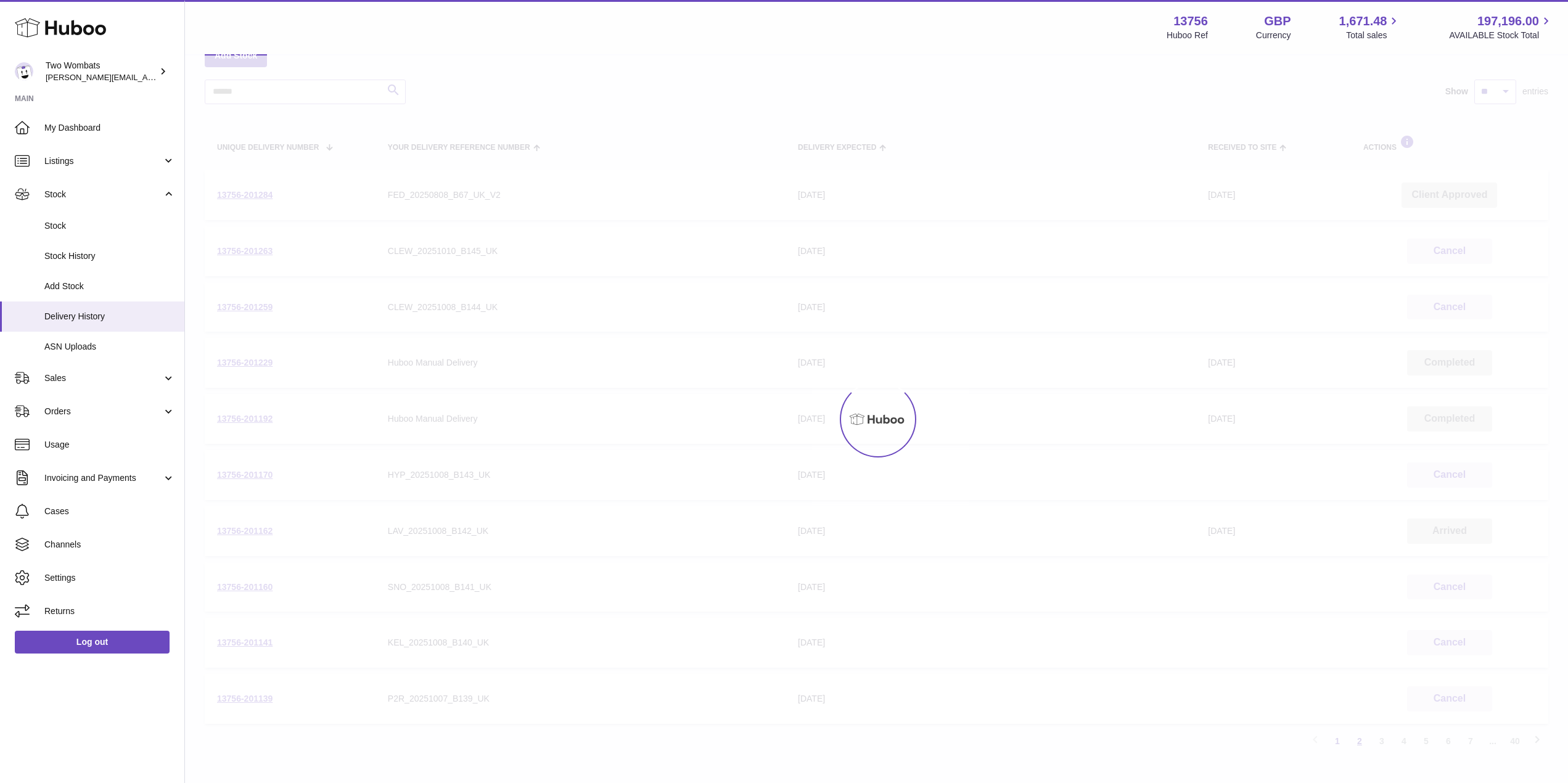
scroll to position [55, 0]
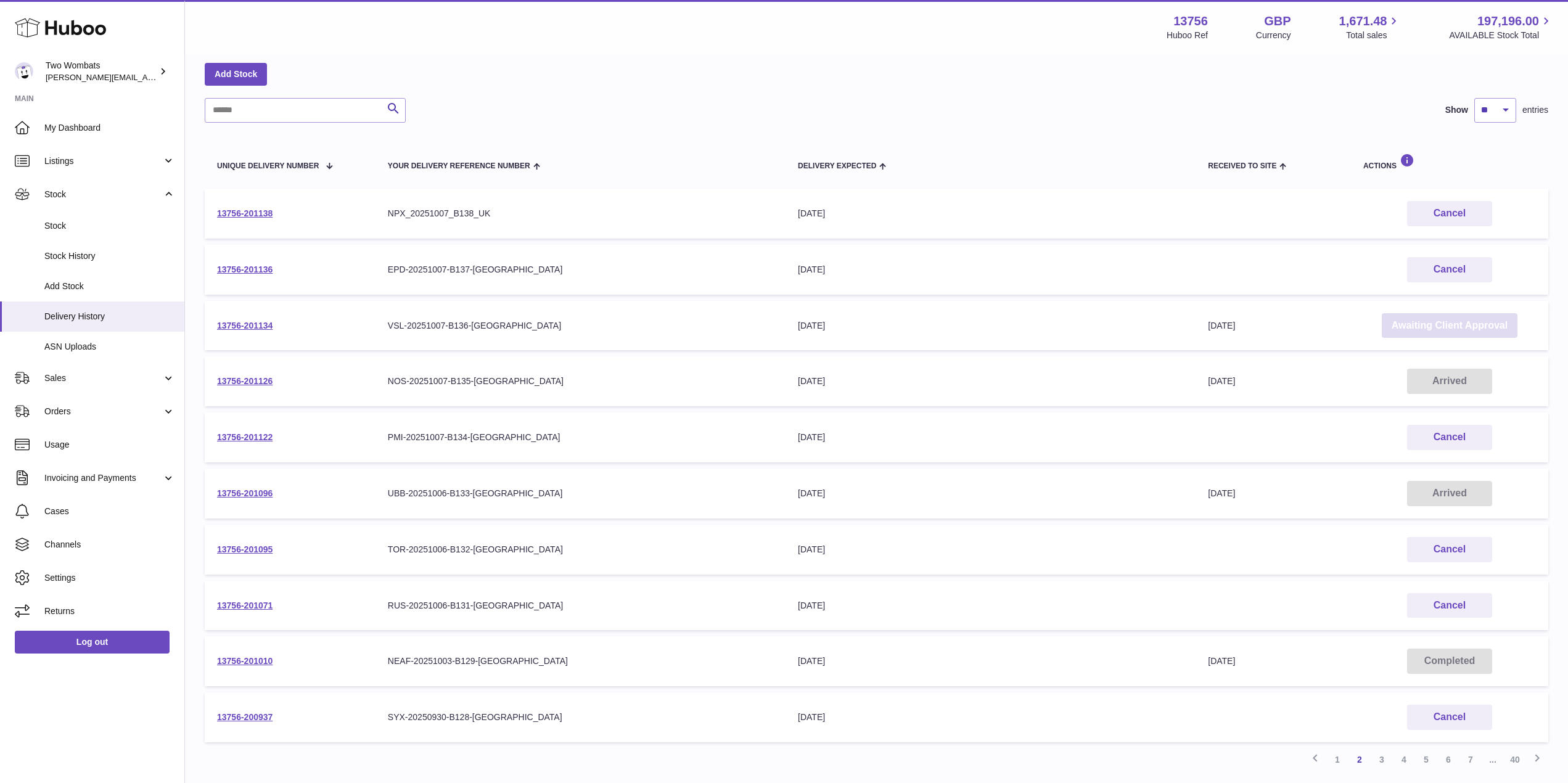
click at [1467, 332] on link "Awaiting Client Approval" at bounding box center [1449, 326] width 136 height 25
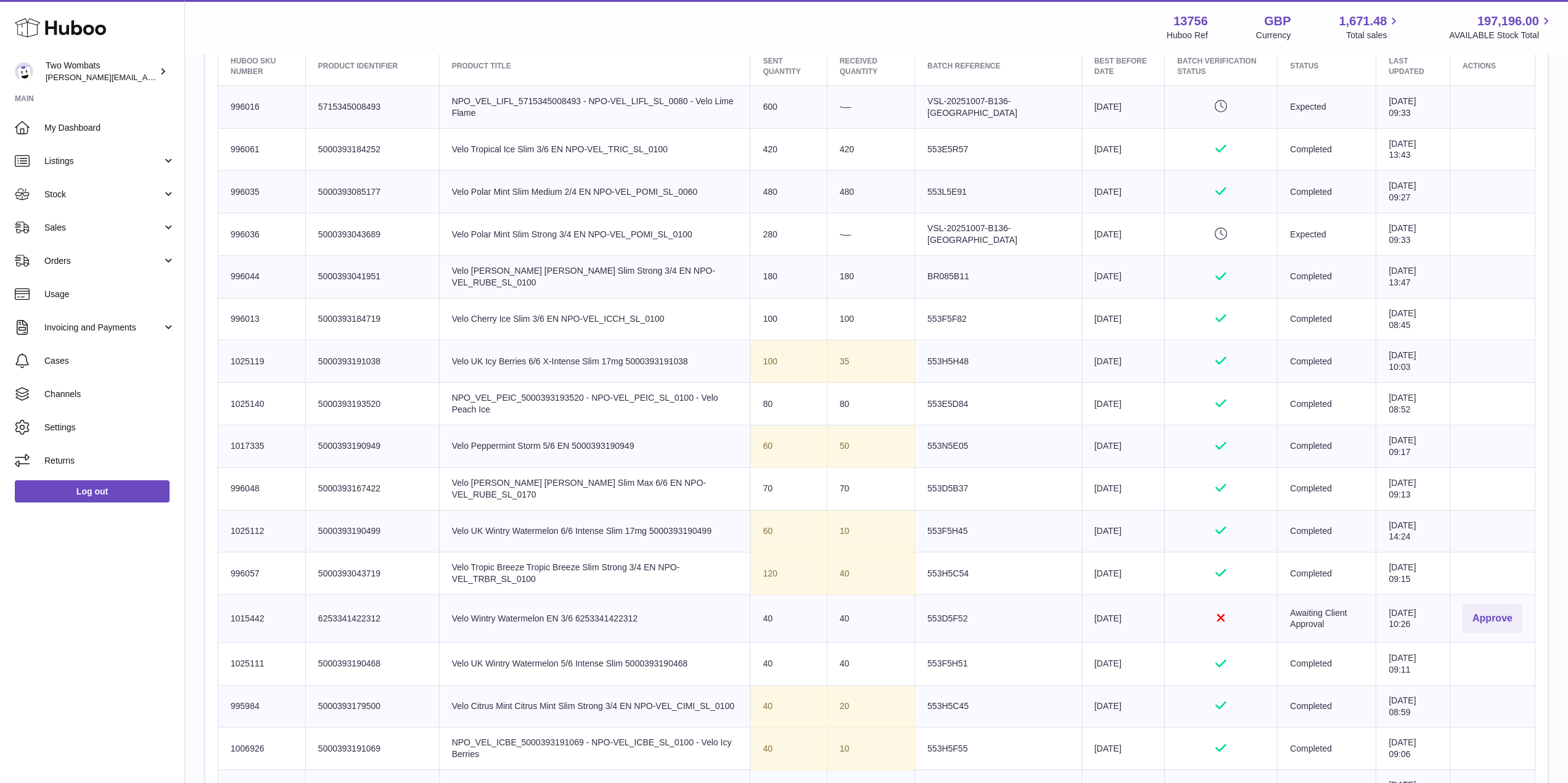
scroll to position [495, 0]
click at [1490, 618] on button "Approve" at bounding box center [1492, 618] width 60 height 29
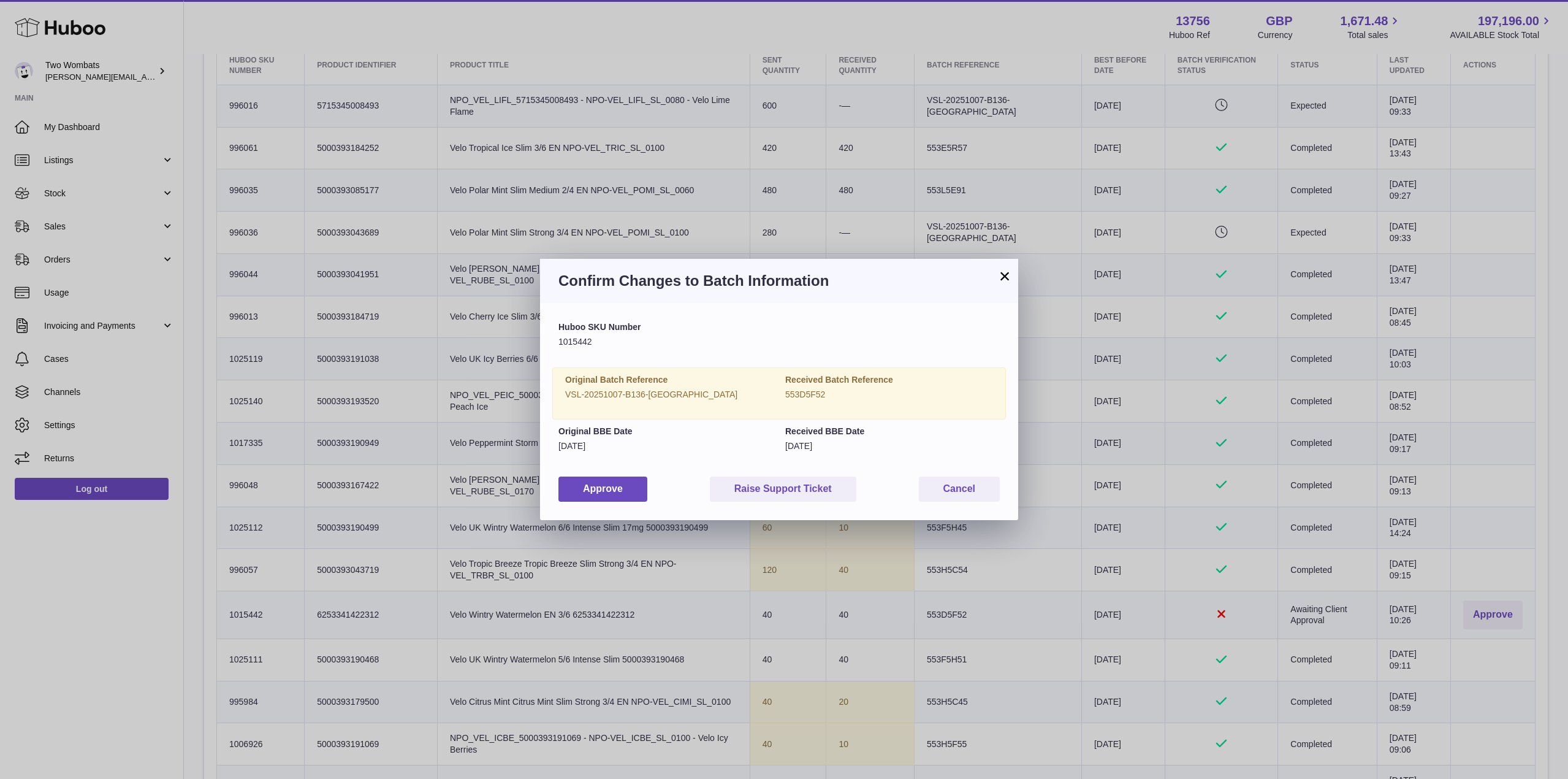
click at [586, 518] on div "Huboo SKU Number 1015442 Original Batch Reference VSL-20251007-B136-UK Received…" at bounding box center [779, 411] width 478 height 217
click at [598, 490] on button "Approve" at bounding box center [603, 489] width 89 height 25
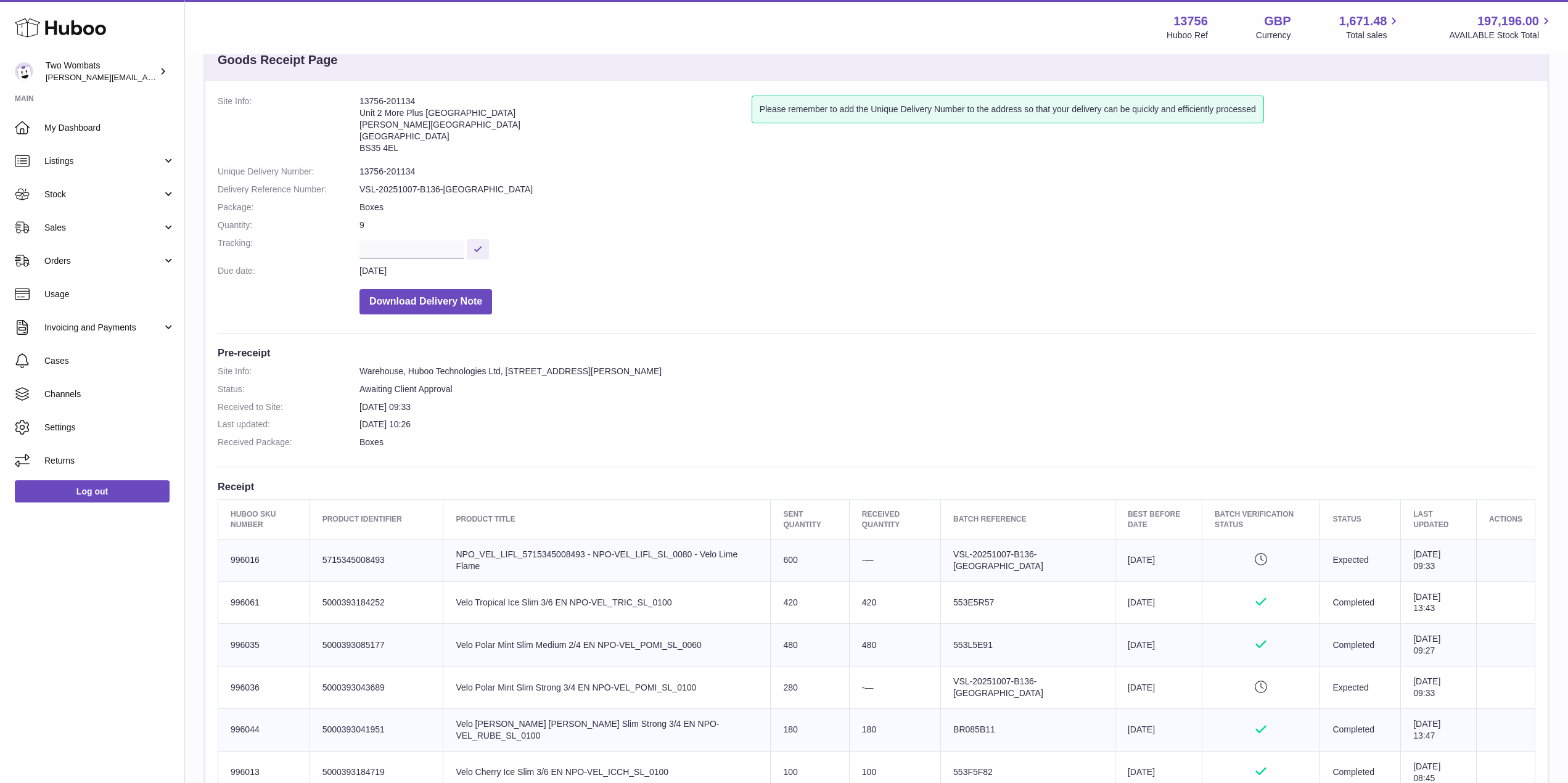
scroll to position [0, 0]
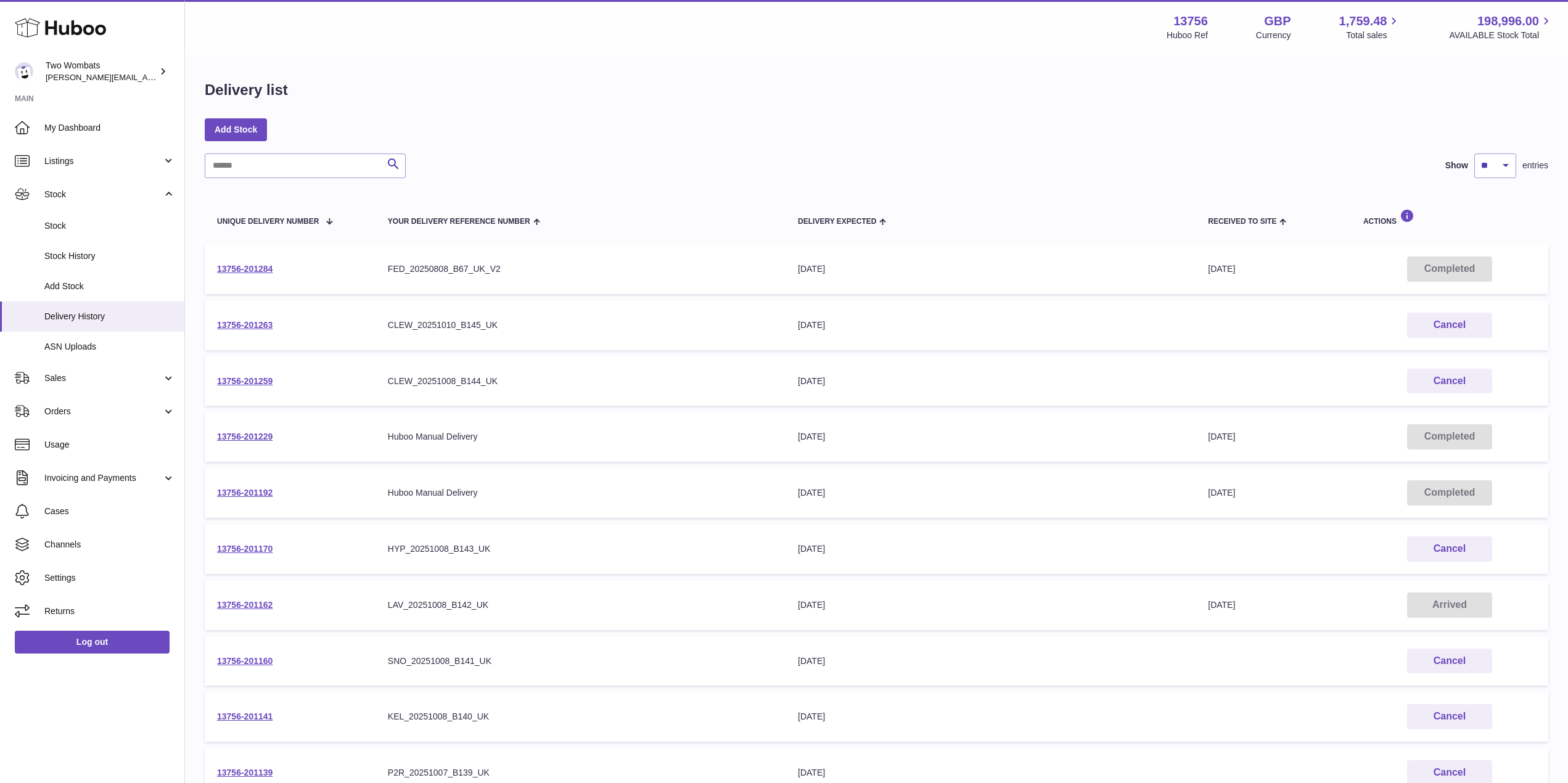
scroll to position [150, 0]
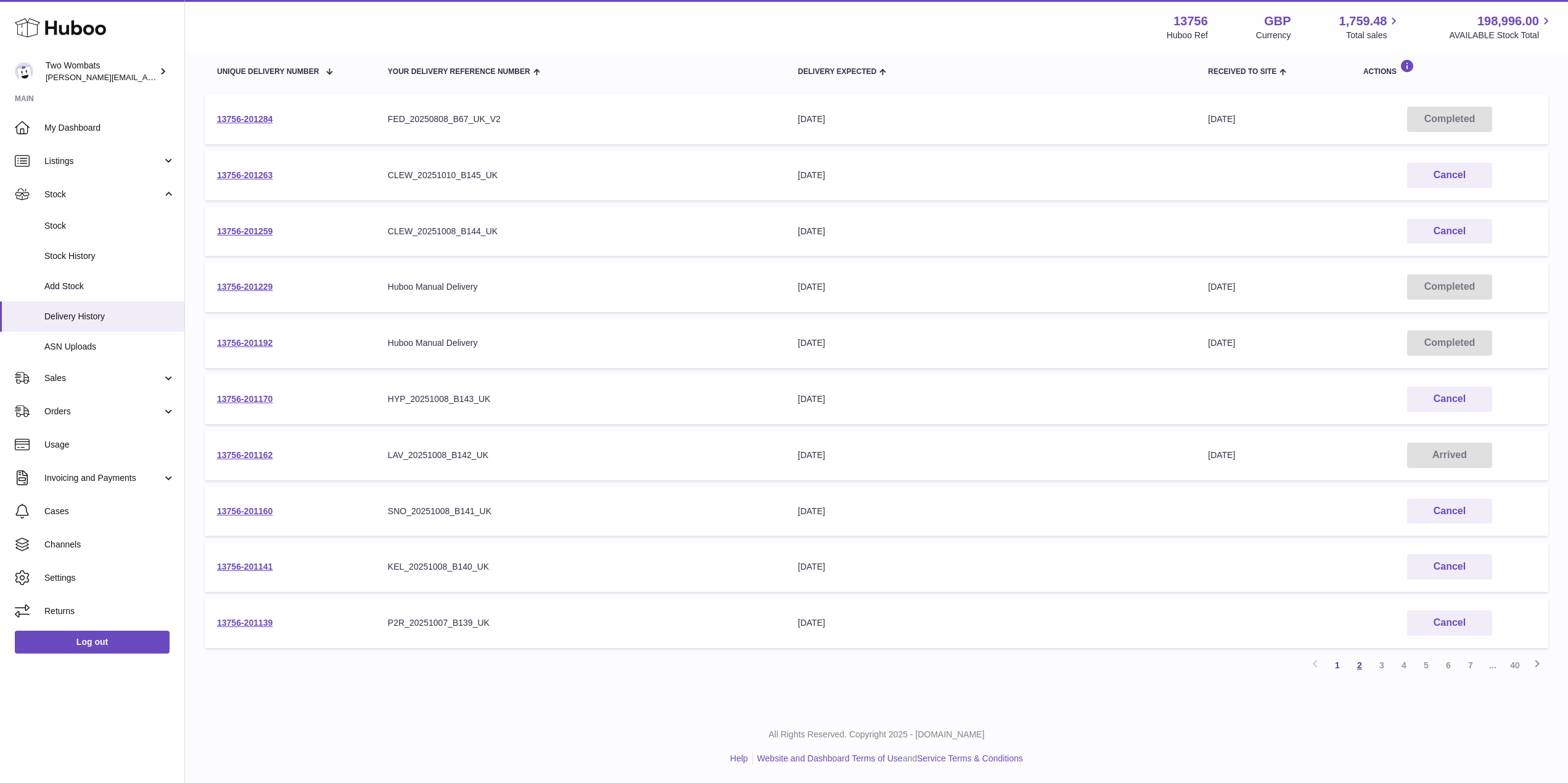
click at [1359, 660] on link "2" at bounding box center [1359, 665] width 22 height 22
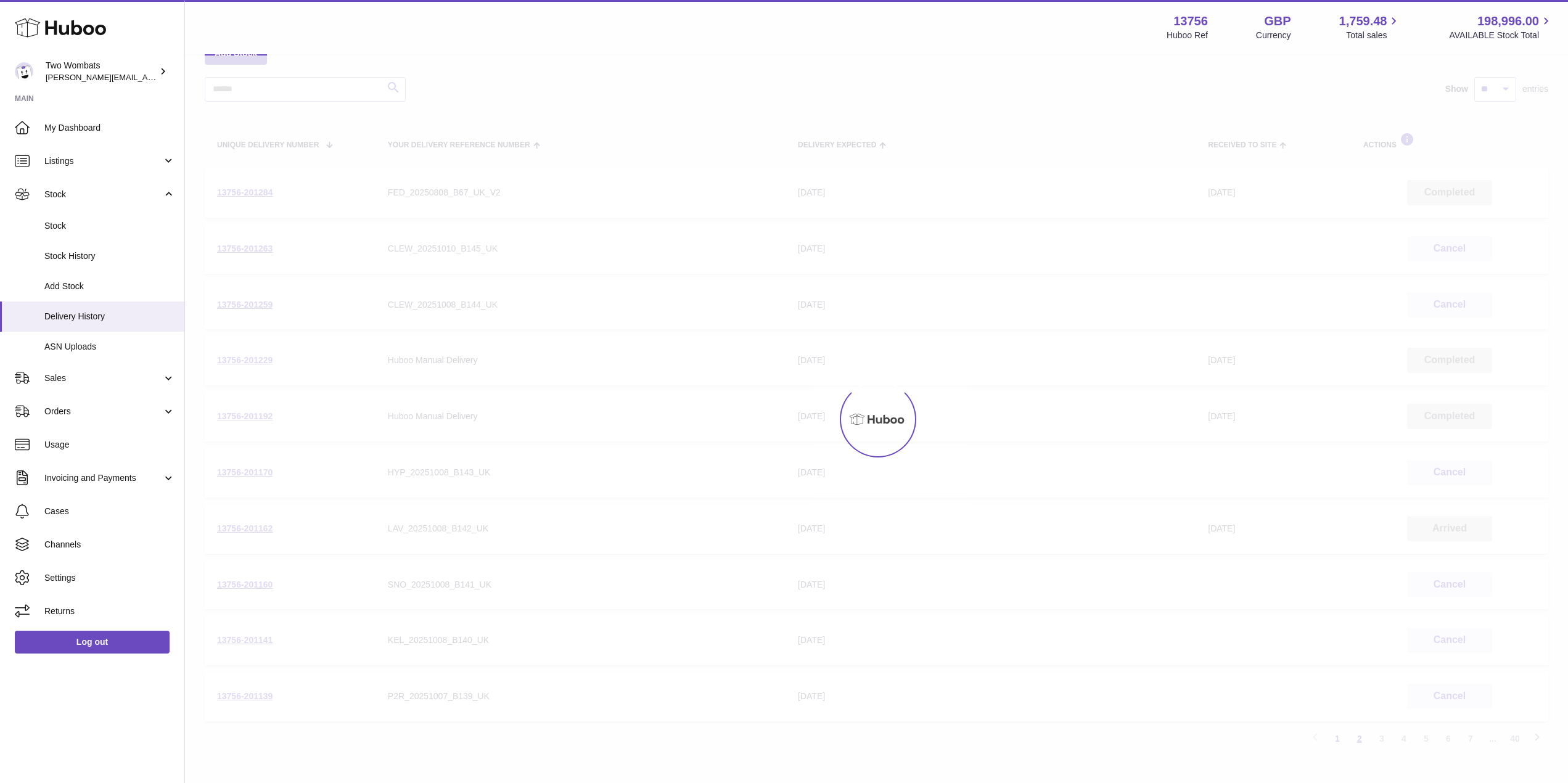
scroll to position [55, 0]
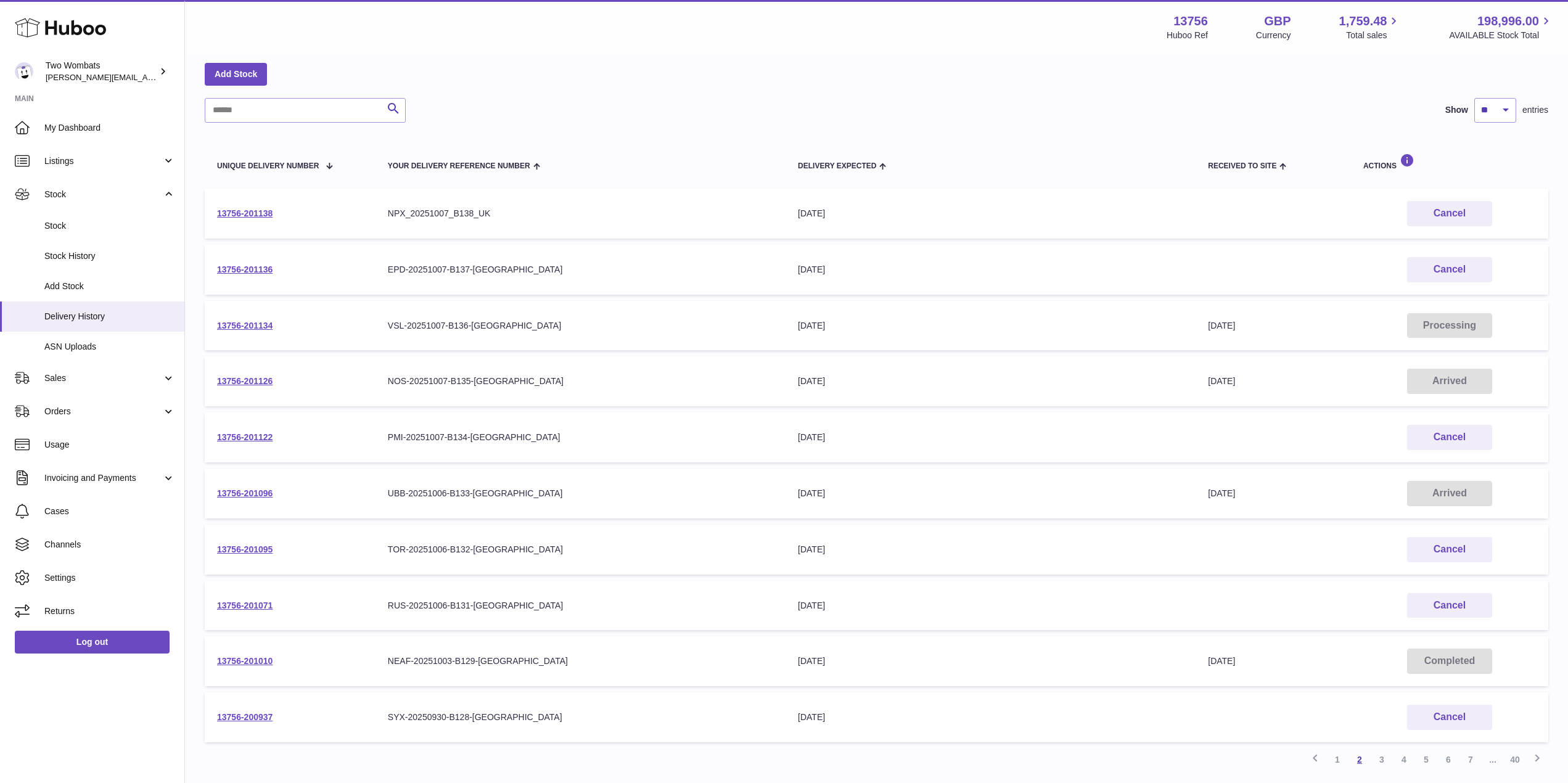
click at [1359, 660] on td "Completed" at bounding box center [1449, 661] width 197 height 50
